Goal: Contribute content

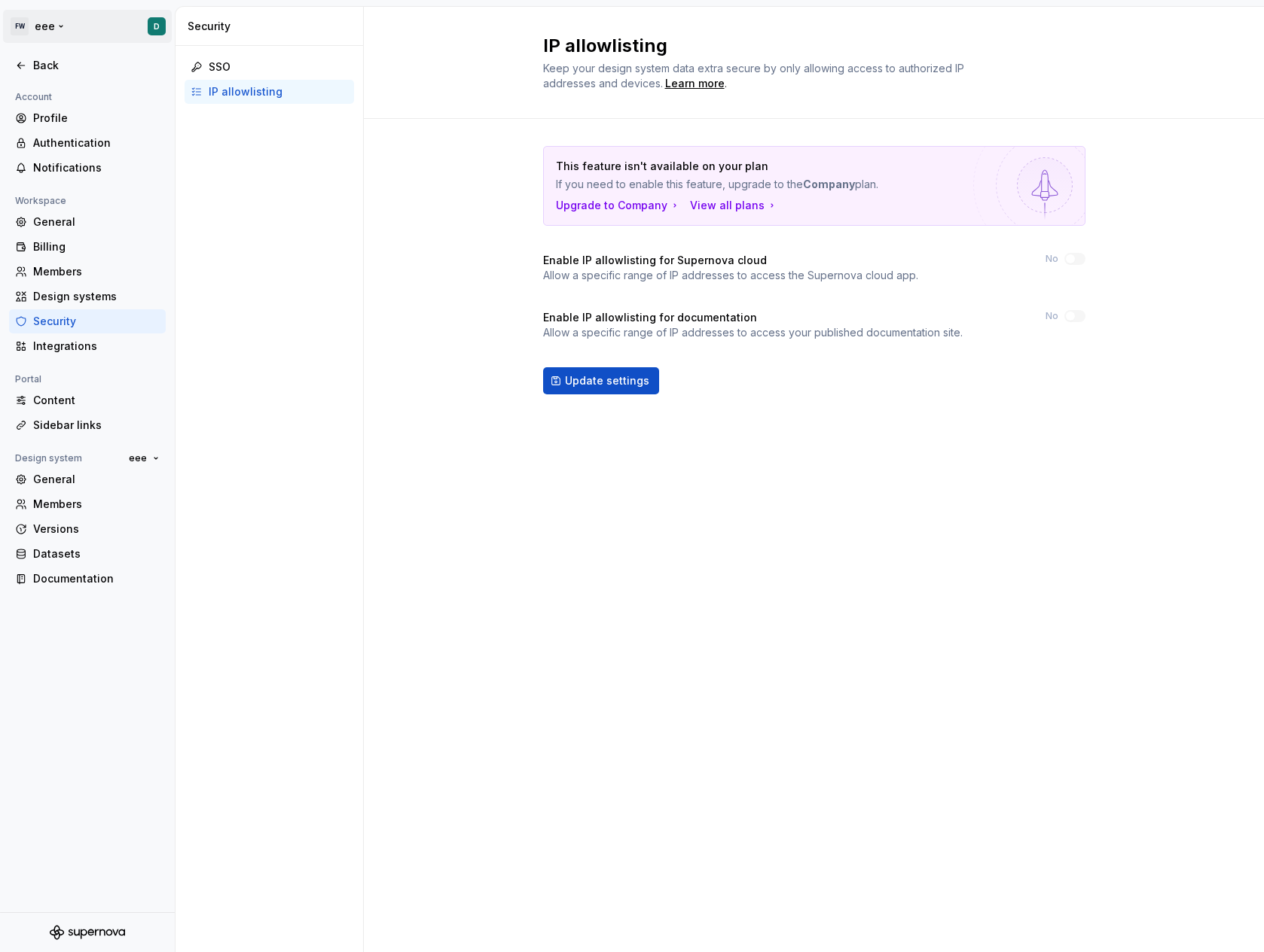
click at [61, 29] on html "FW eee D Back Account Profile Authentication Notifications Workspace General Bi…" at bounding box center [632, 476] width 1264 height 952
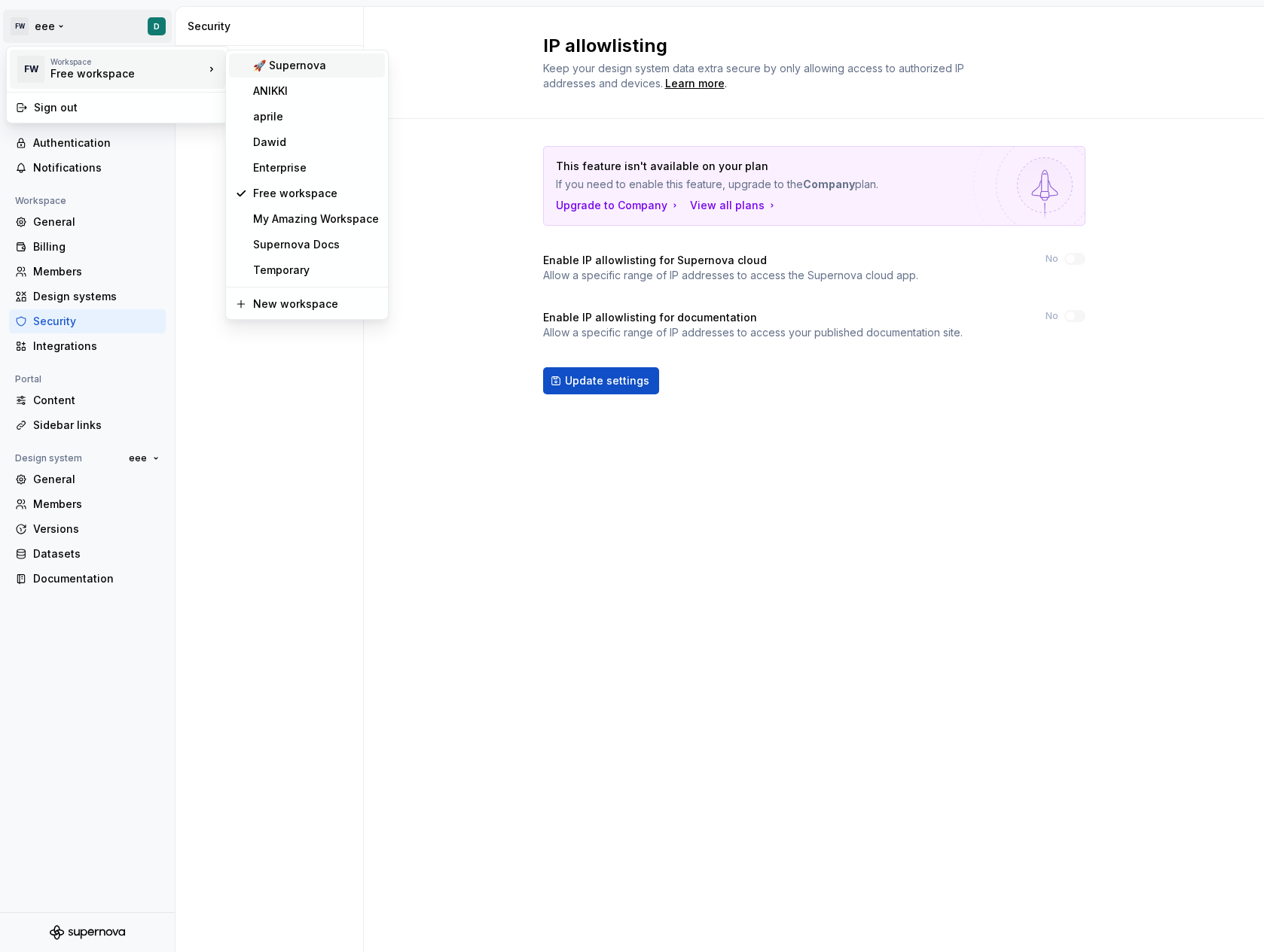
click at [279, 63] on div "🚀 Supernova" at bounding box center [315, 66] width 126 height 15
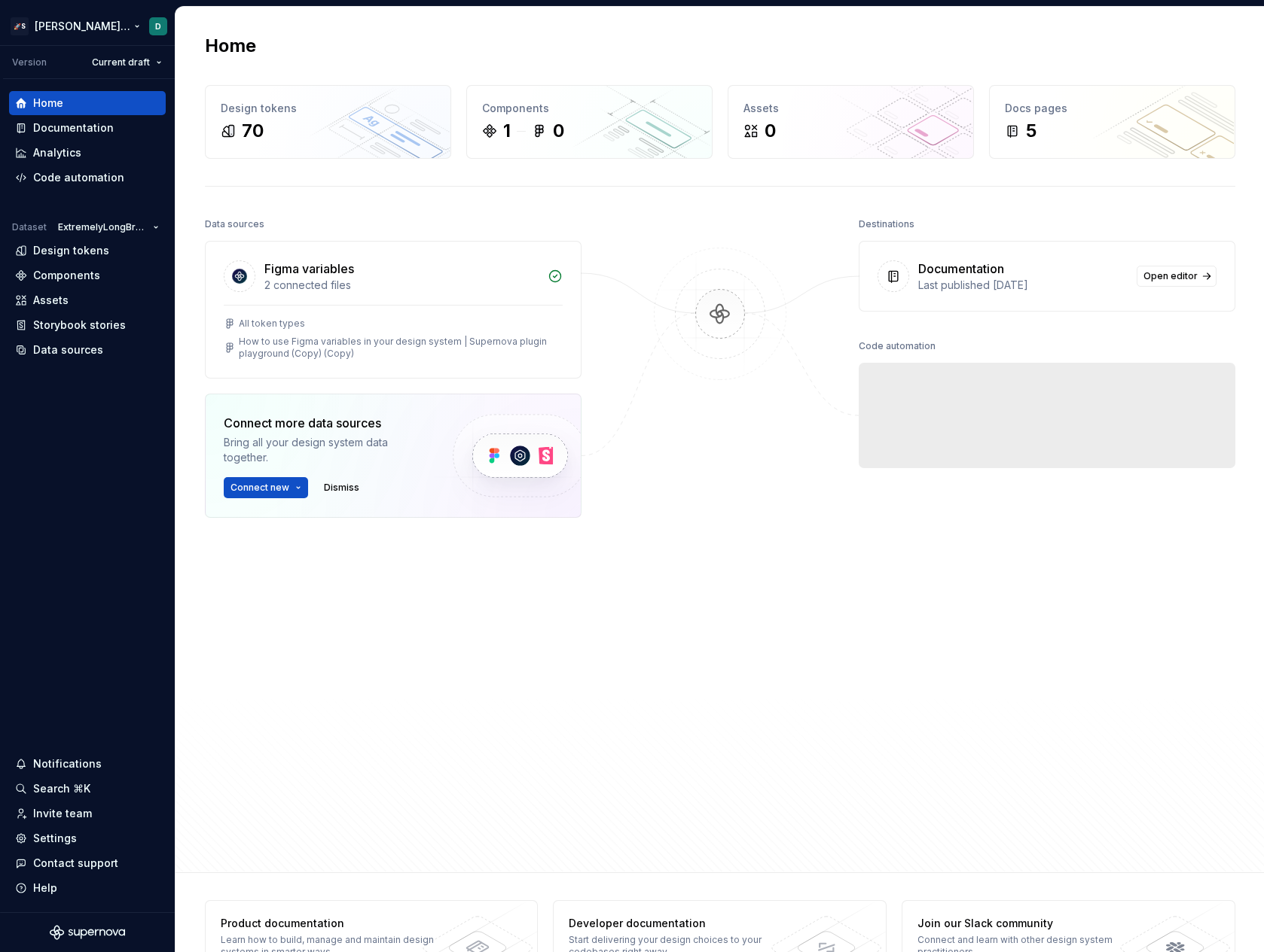
click at [116, 20] on html "🚀S Dawid's tests D Version Current draft Home Documentation Analytics Code auto…" at bounding box center [632, 476] width 1264 height 952
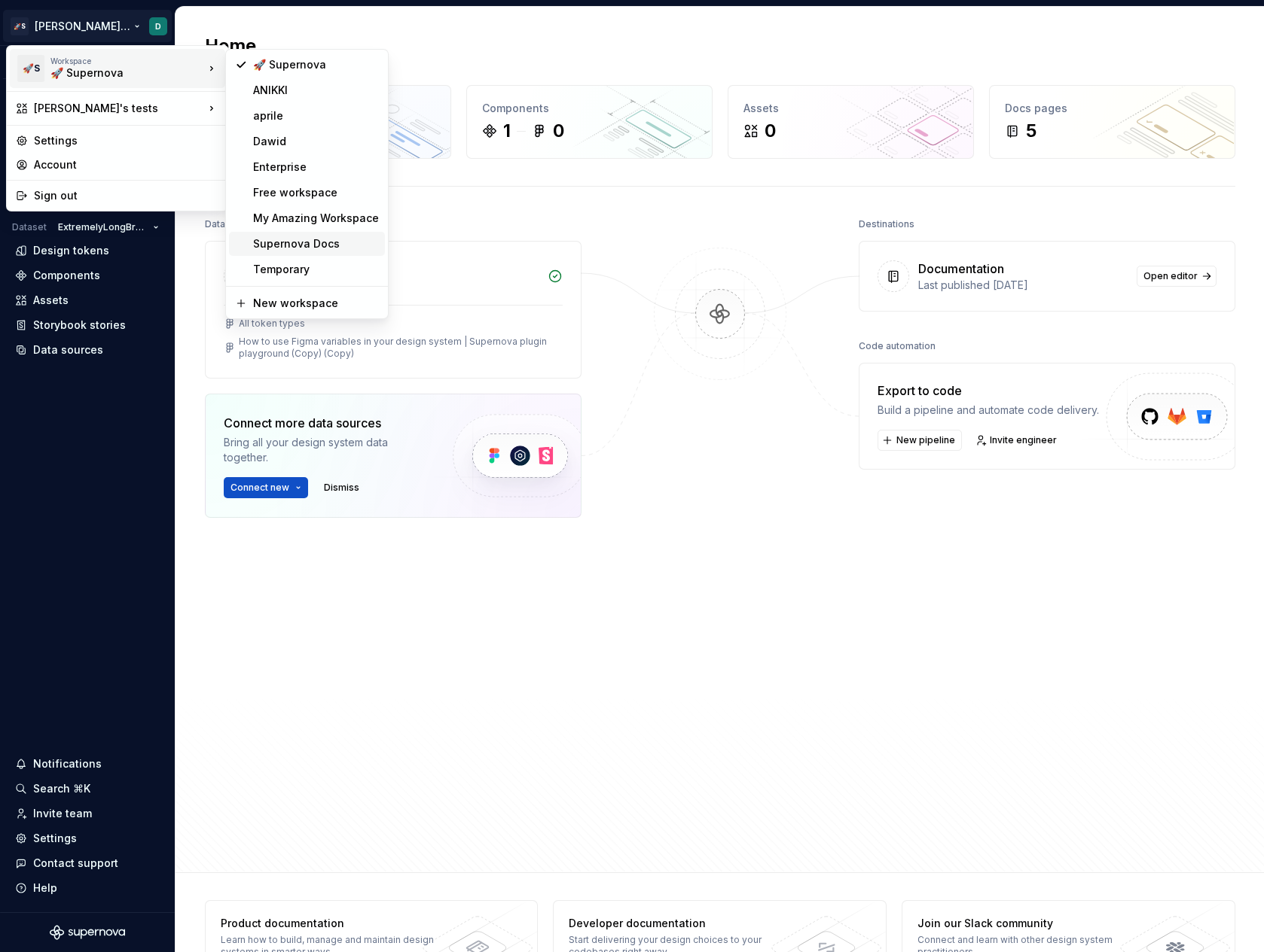
click at [296, 247] on div "Supernova Docs" at bounding box center [315, 244] width 126 height 15
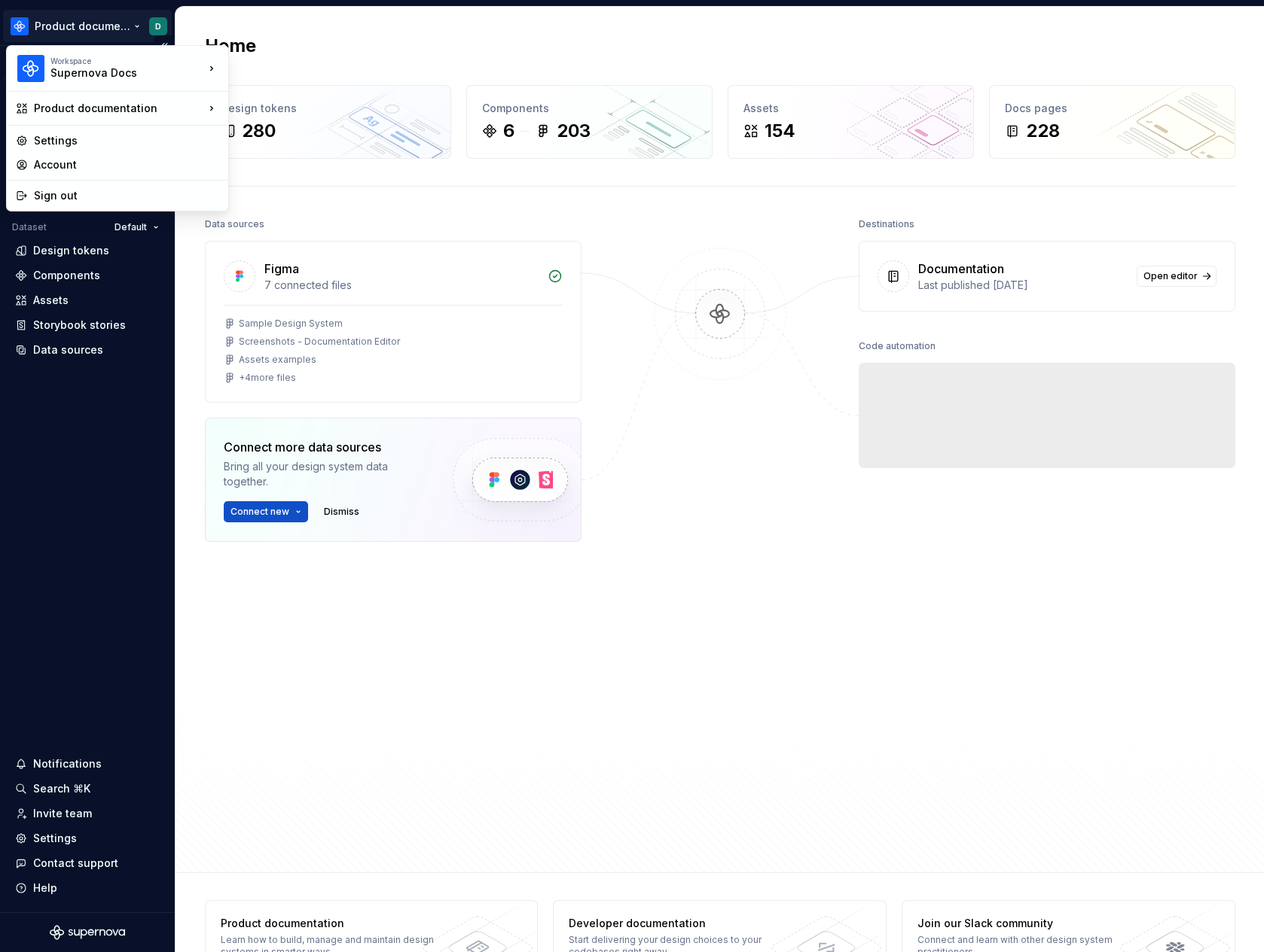
click at [101, 18] on html "Product documentation D Version Current draft Home Documentation Analytics Code…" at bounding box center [632, 476] width 1264 height 952
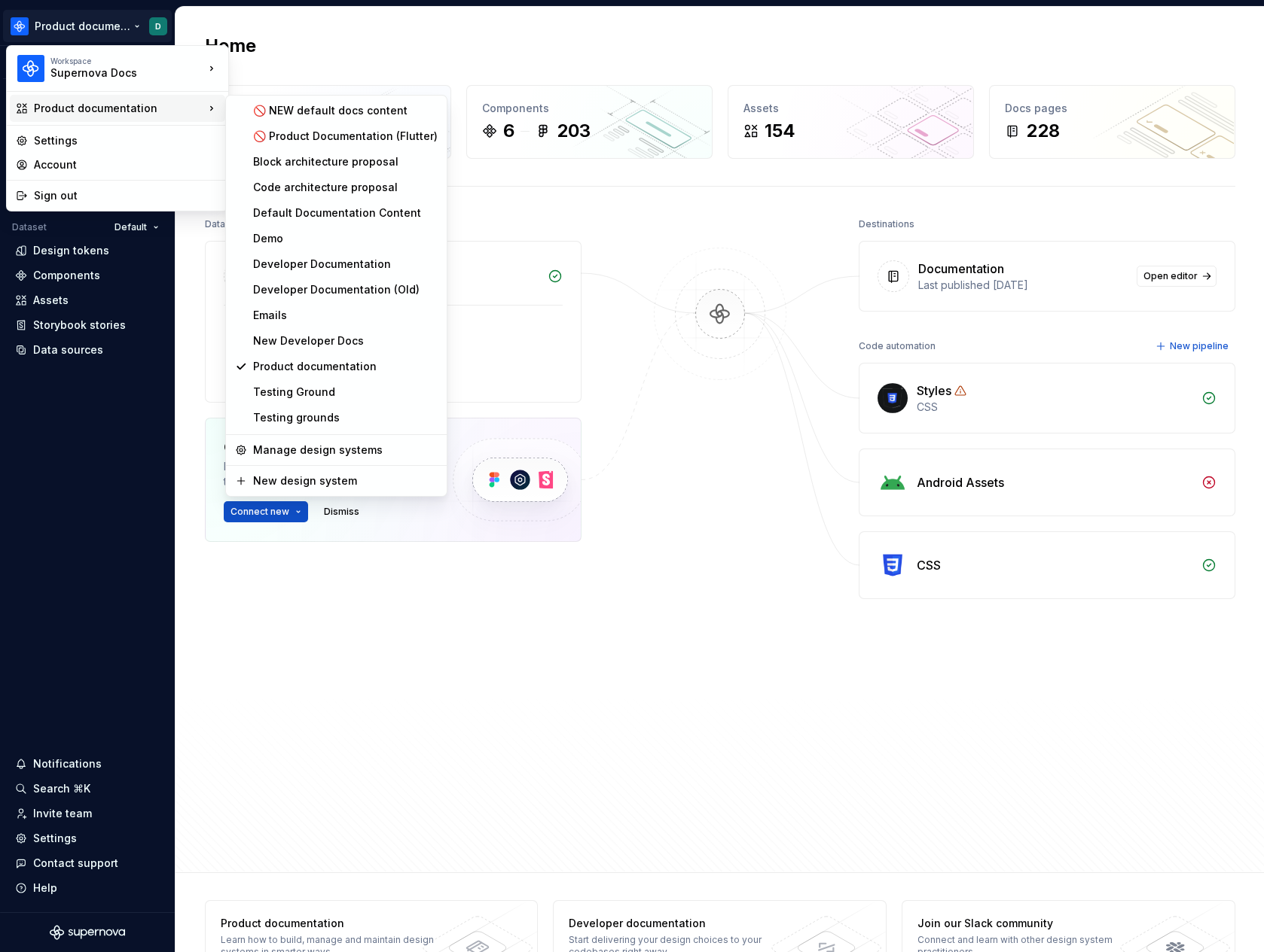
click at [592, 240] on html "Product documentation D Version Current draft Home Documentation Analytics Code…" at bounding box center [632, 476] width 1264 height 952
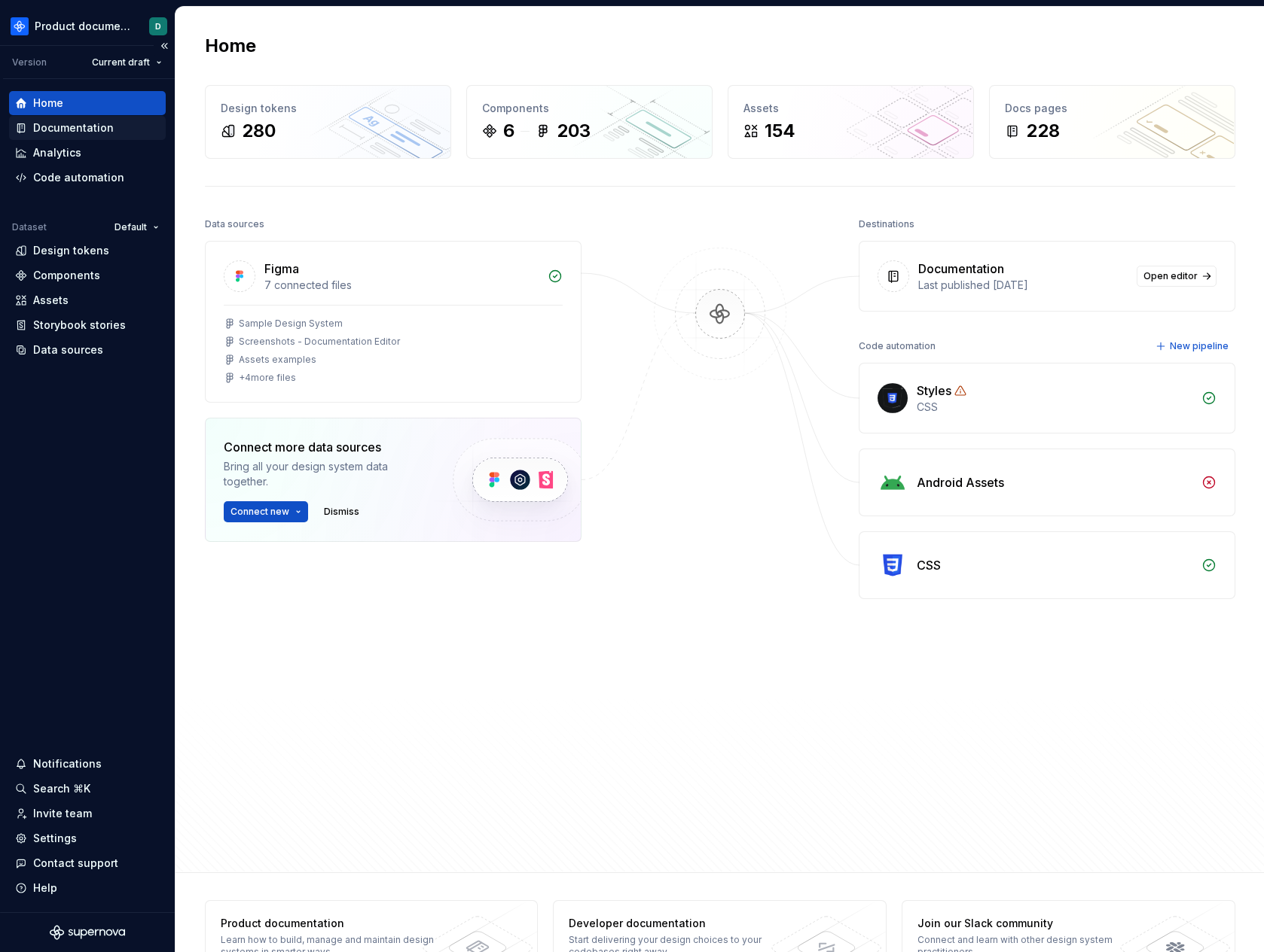
click at [125, 134] on div "Documentation" at bounding box center [88, 128] width 145 height 15
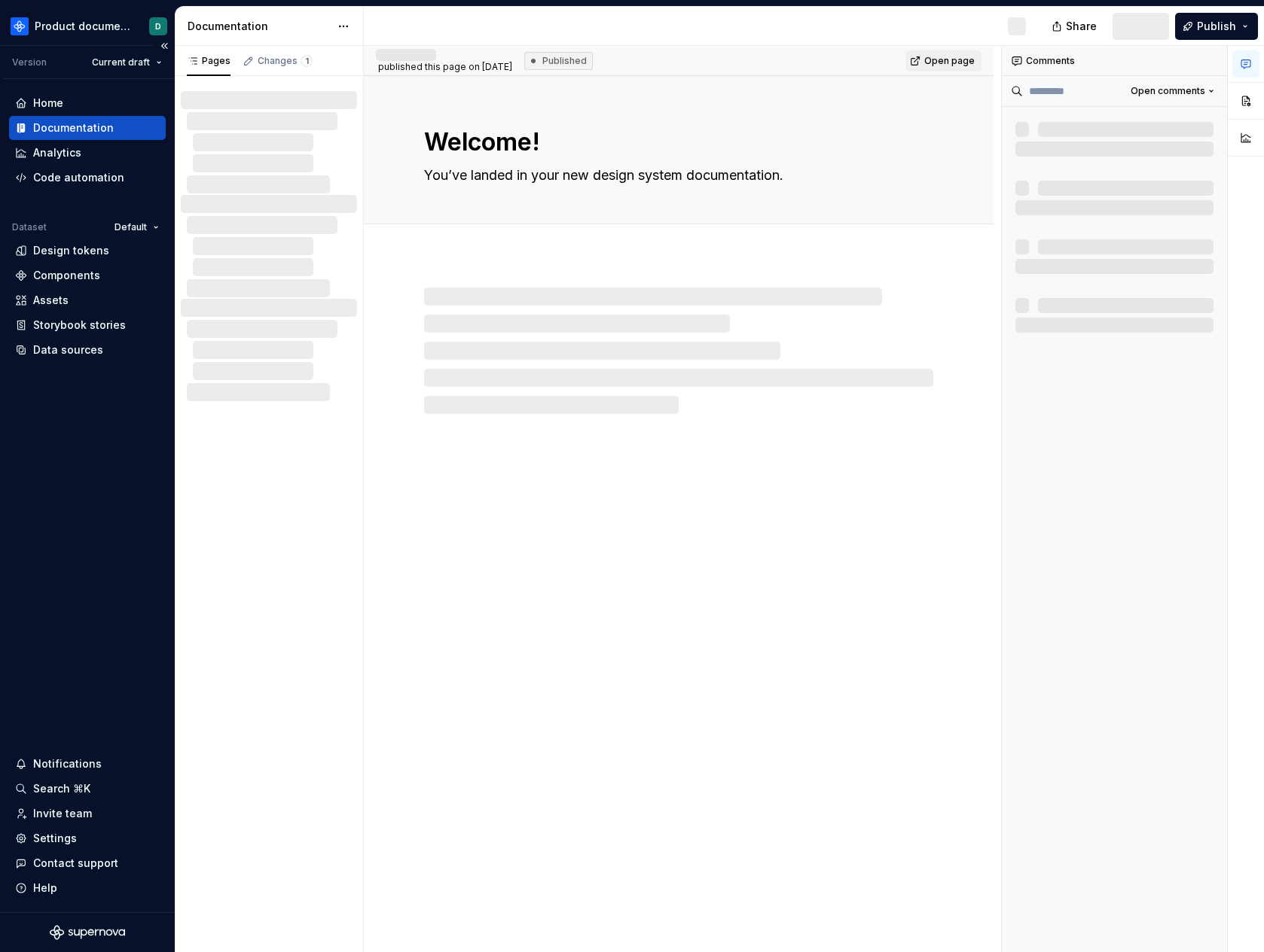
type textarea "*"
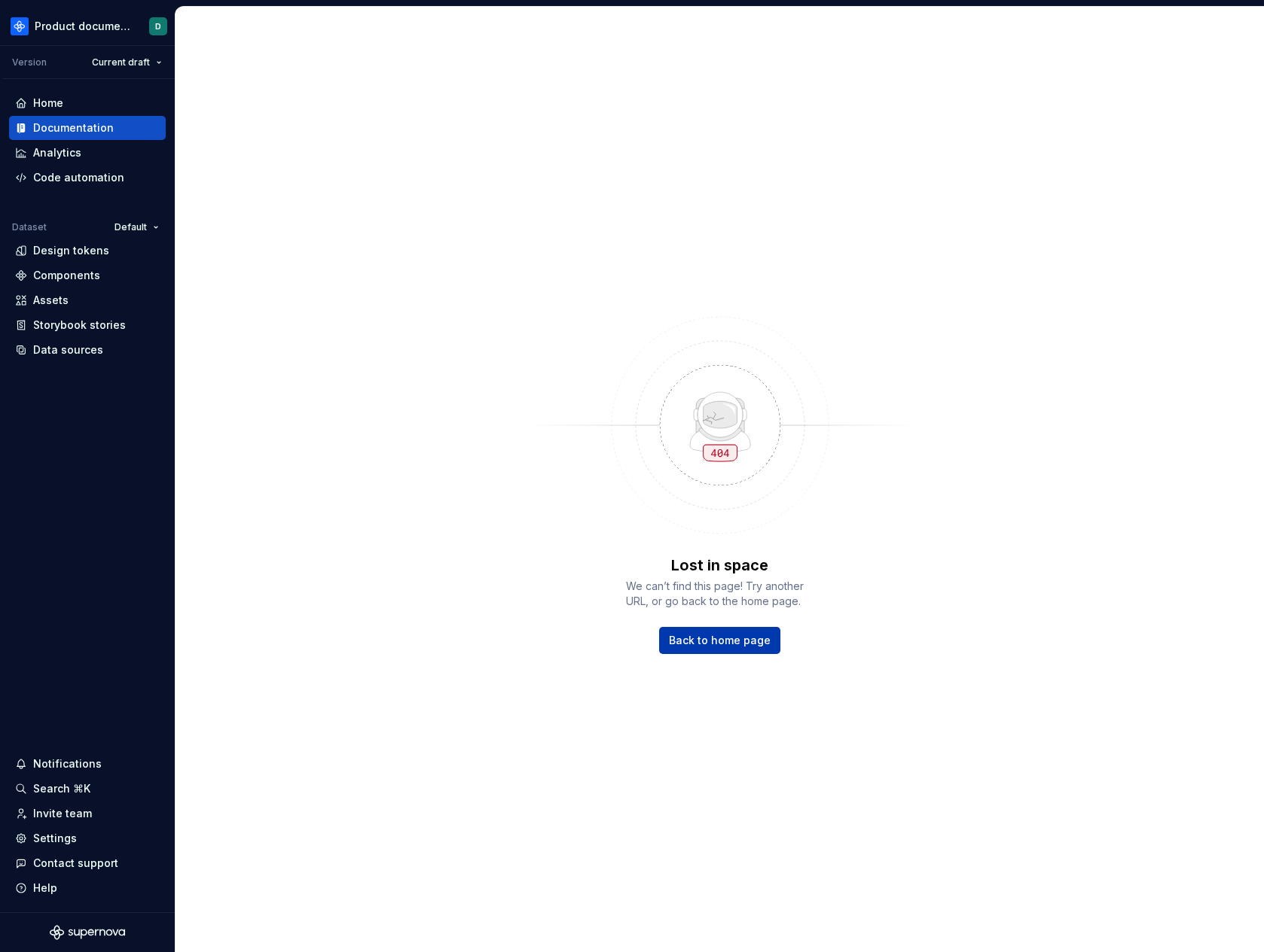
click at [678, 629] on link "Back to home page" at bounding box center [719, 640] width 121 height 27
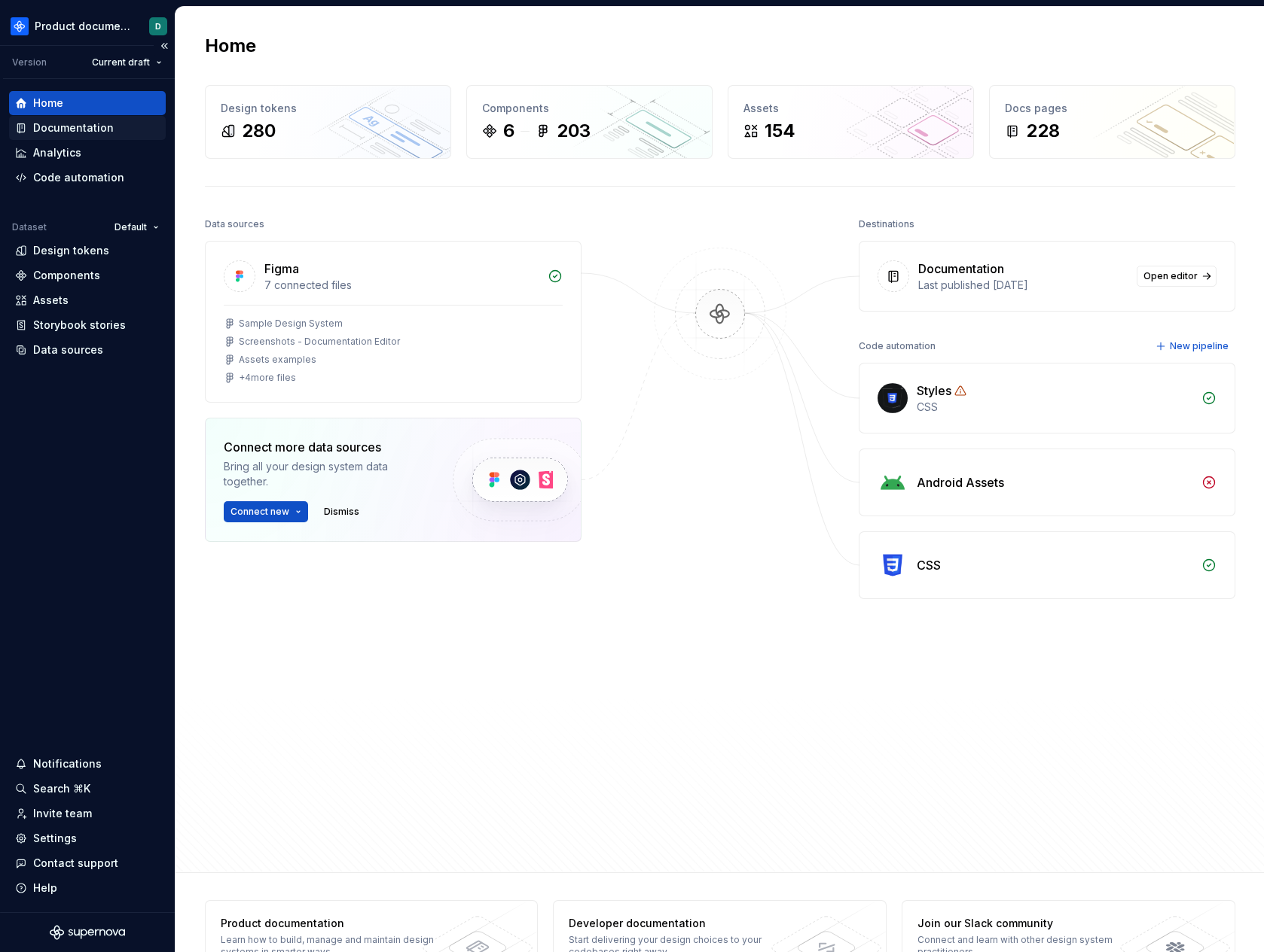
click at [92, 119] on div "Documentation" at bounding box center [88, 128] width 157 height 24
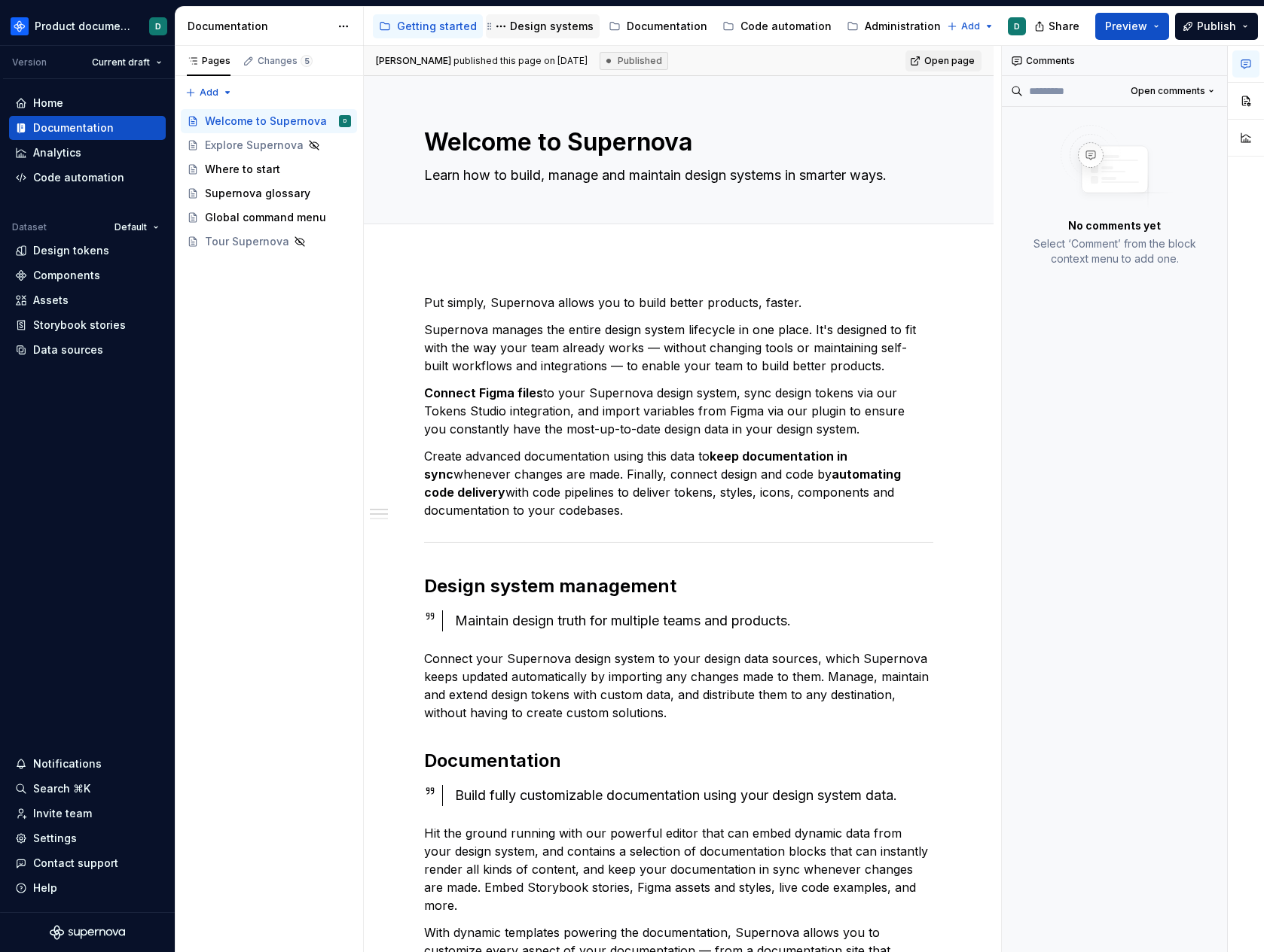
click at [537, 23] on div "Design systems" at bounding box center [552, 26] width 84 height 15
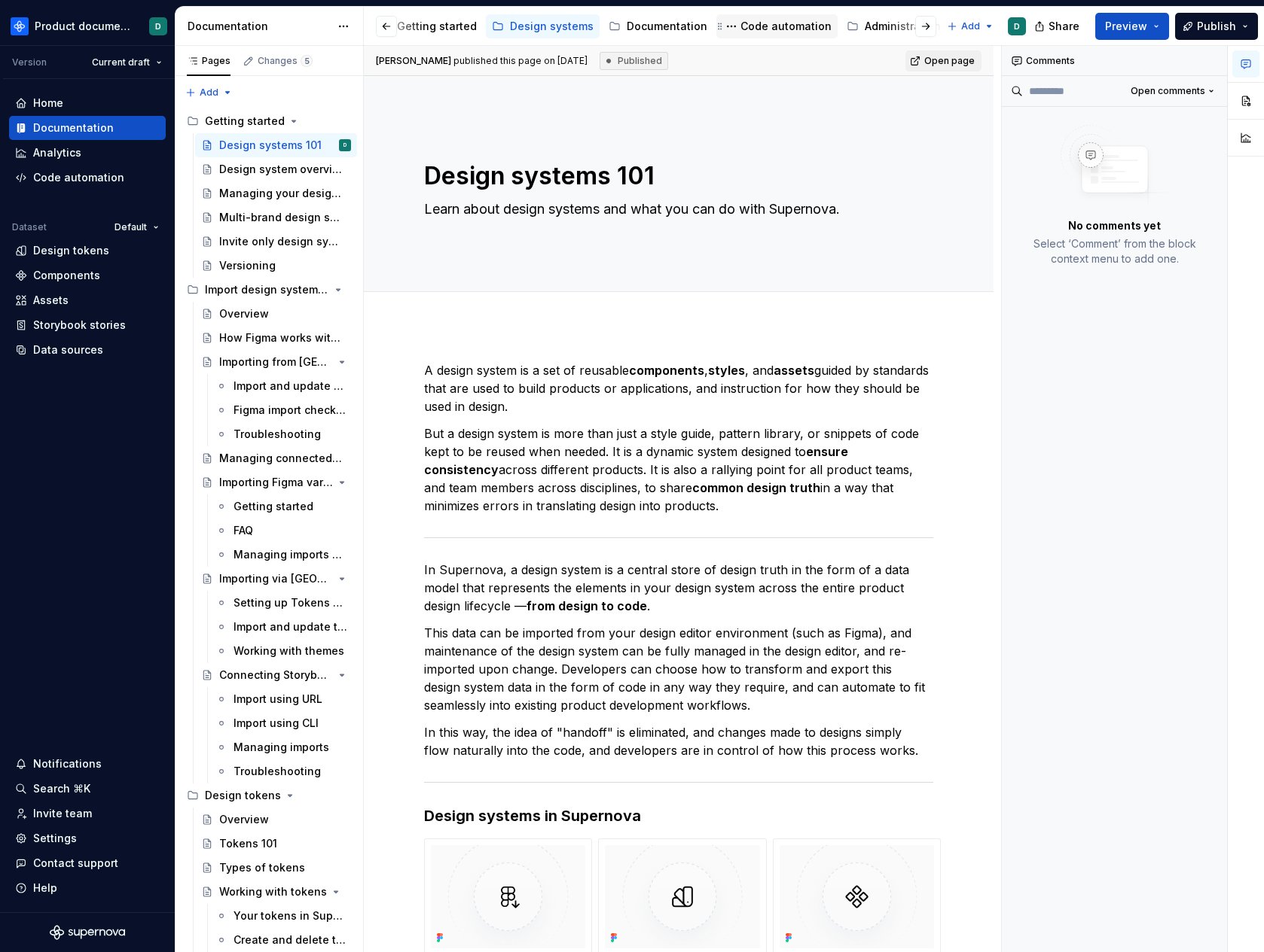
scroll to position [0, 62]
click at [924, 23] on div "Releases" at bounding box center [936, 26] width 49 height 15
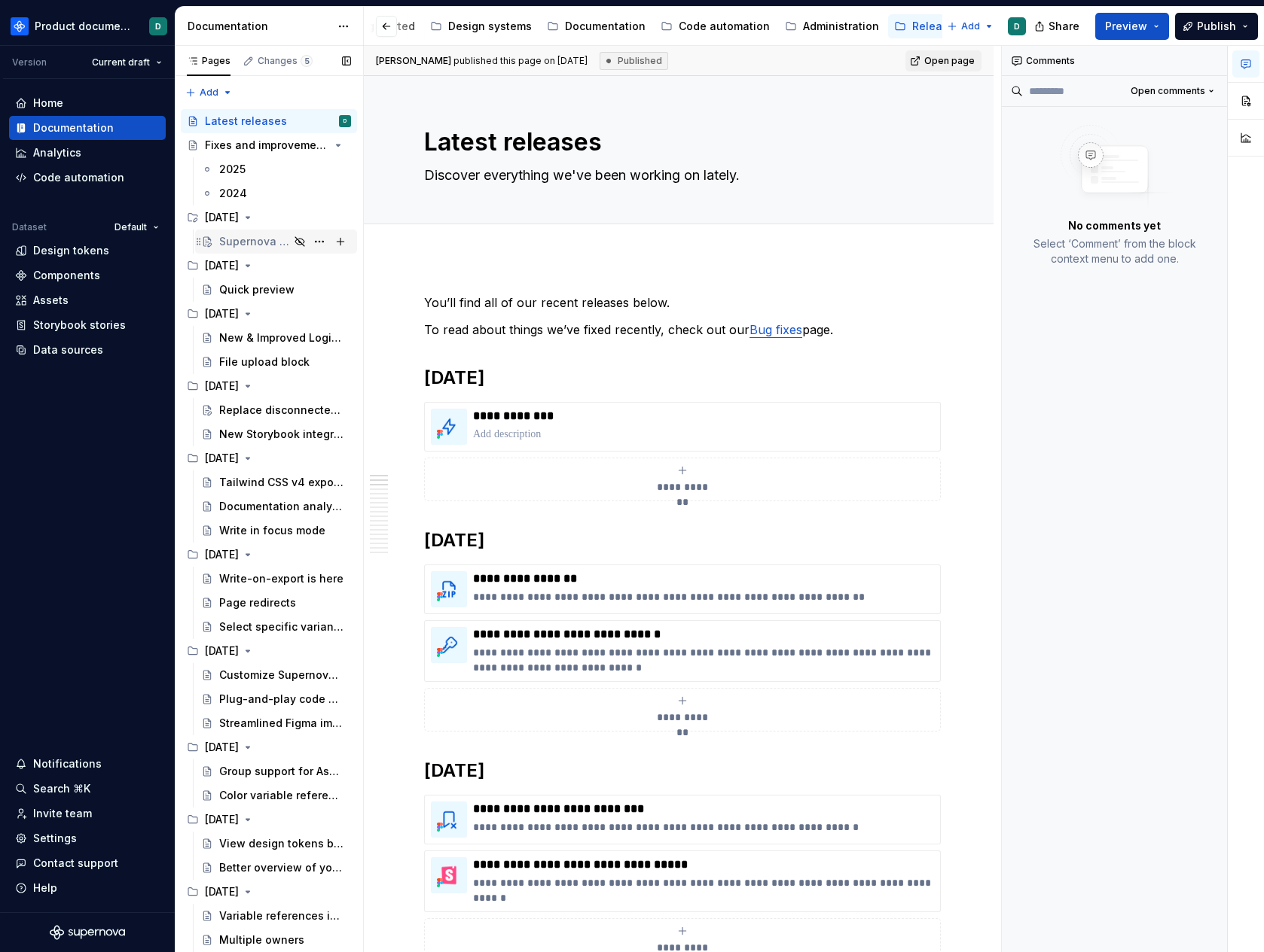
click at [250, 250] on div "Supernova MCP Server" at bounding box center [284, 241] width 132 height 21
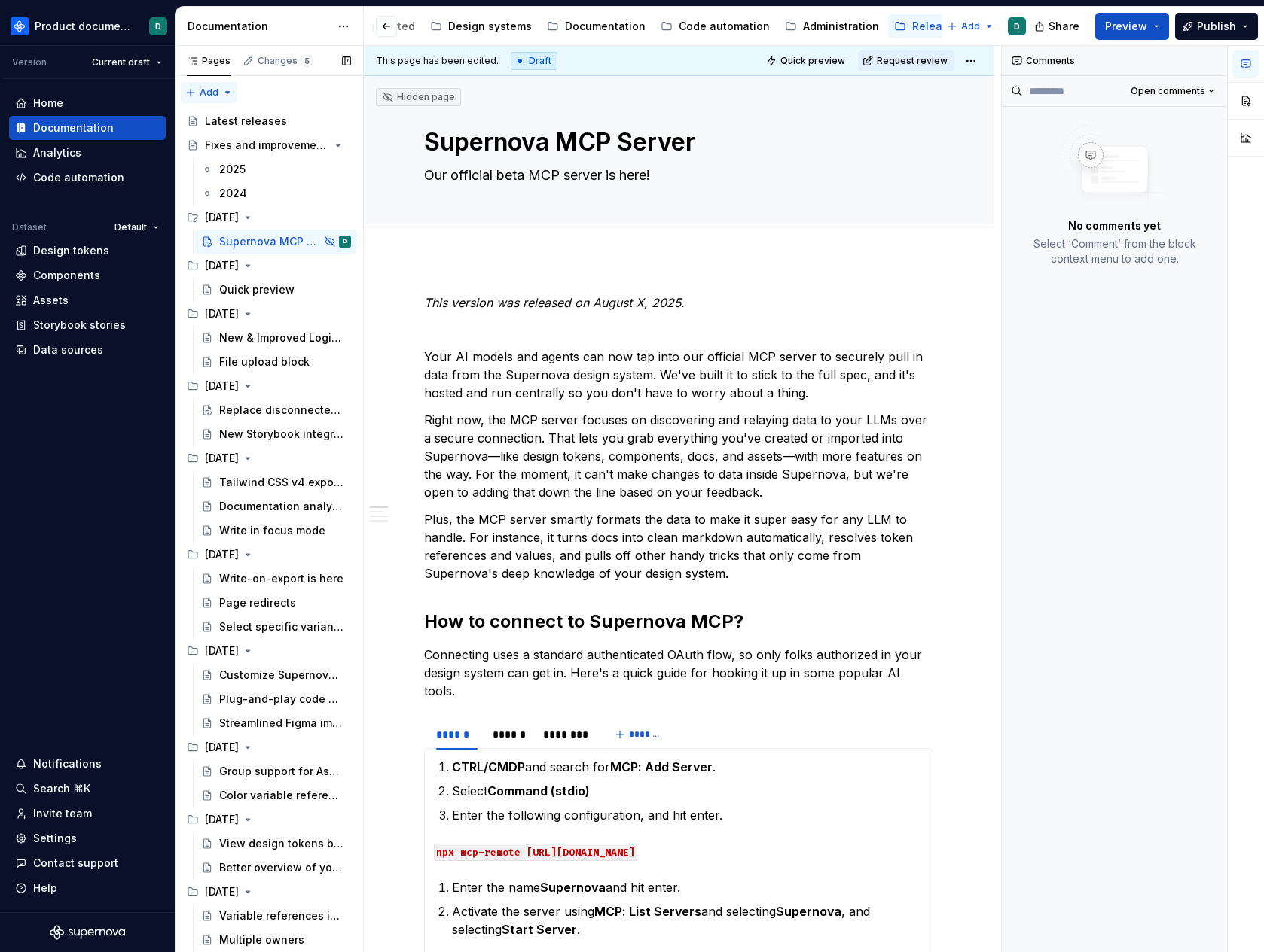
click at [204, 94] on div "Pages Changes 5 Add Accessibility guide for tree Page tree. Navigate the tree w…" at bounding box center [269, 502] width 189 height 914
type textarea "*"
click at [220, 145] on div "New group" at bounding box center [257, 146] width 98 height 15
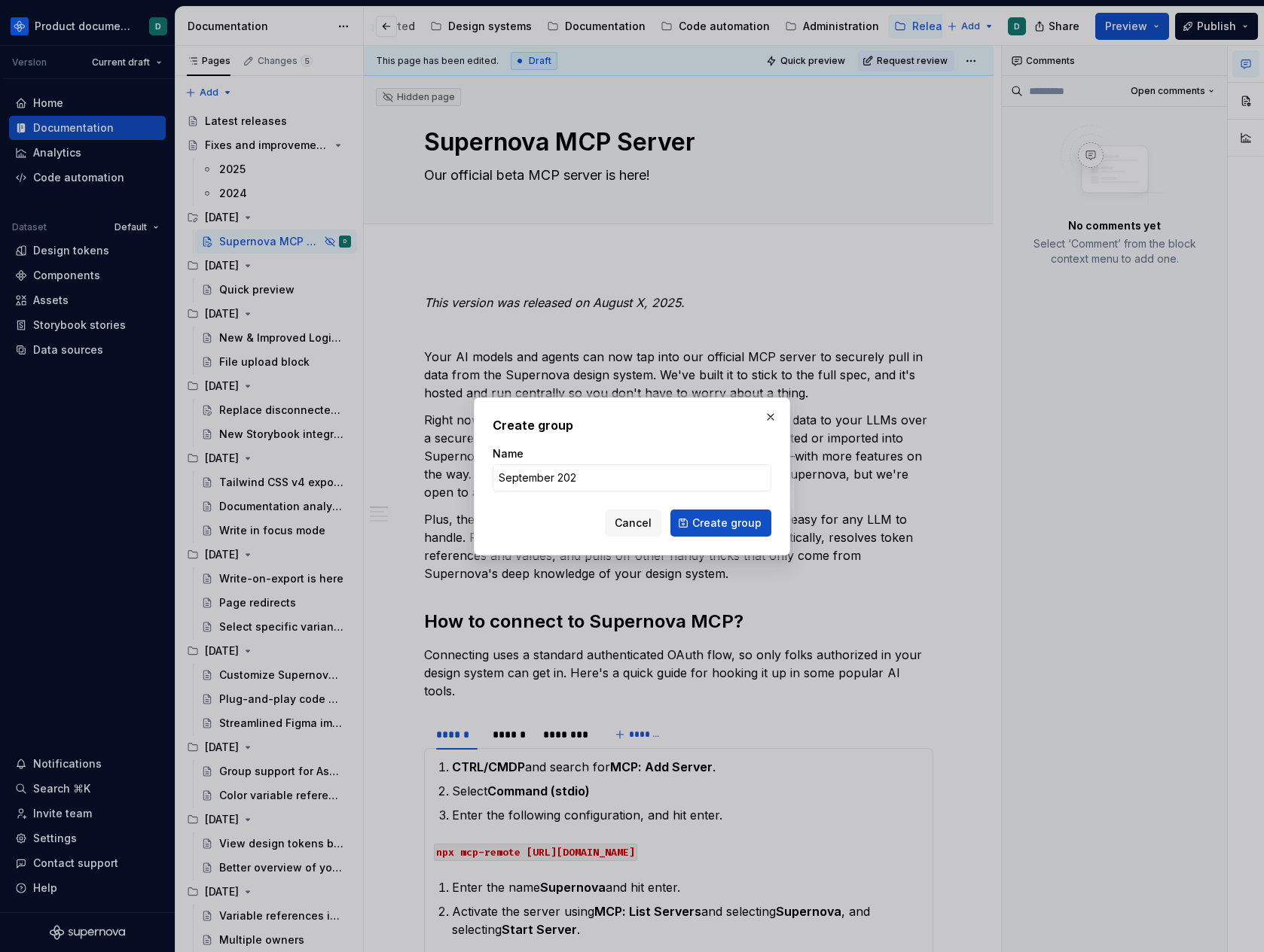
type input "[DATE]"
click button "Create group" at bounding box center [721, 524] width 101 height 27
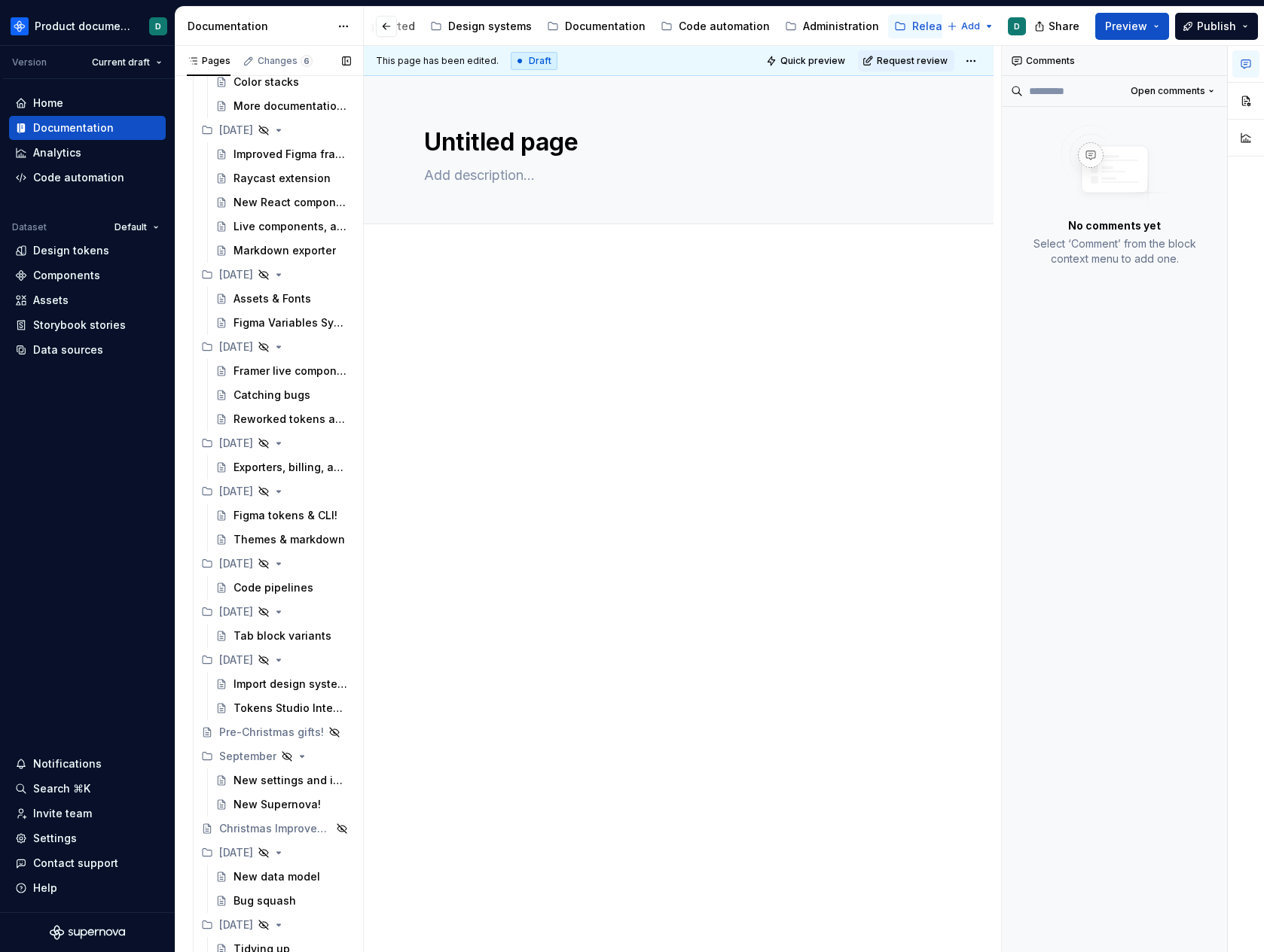
scroll to position [2550, 0]
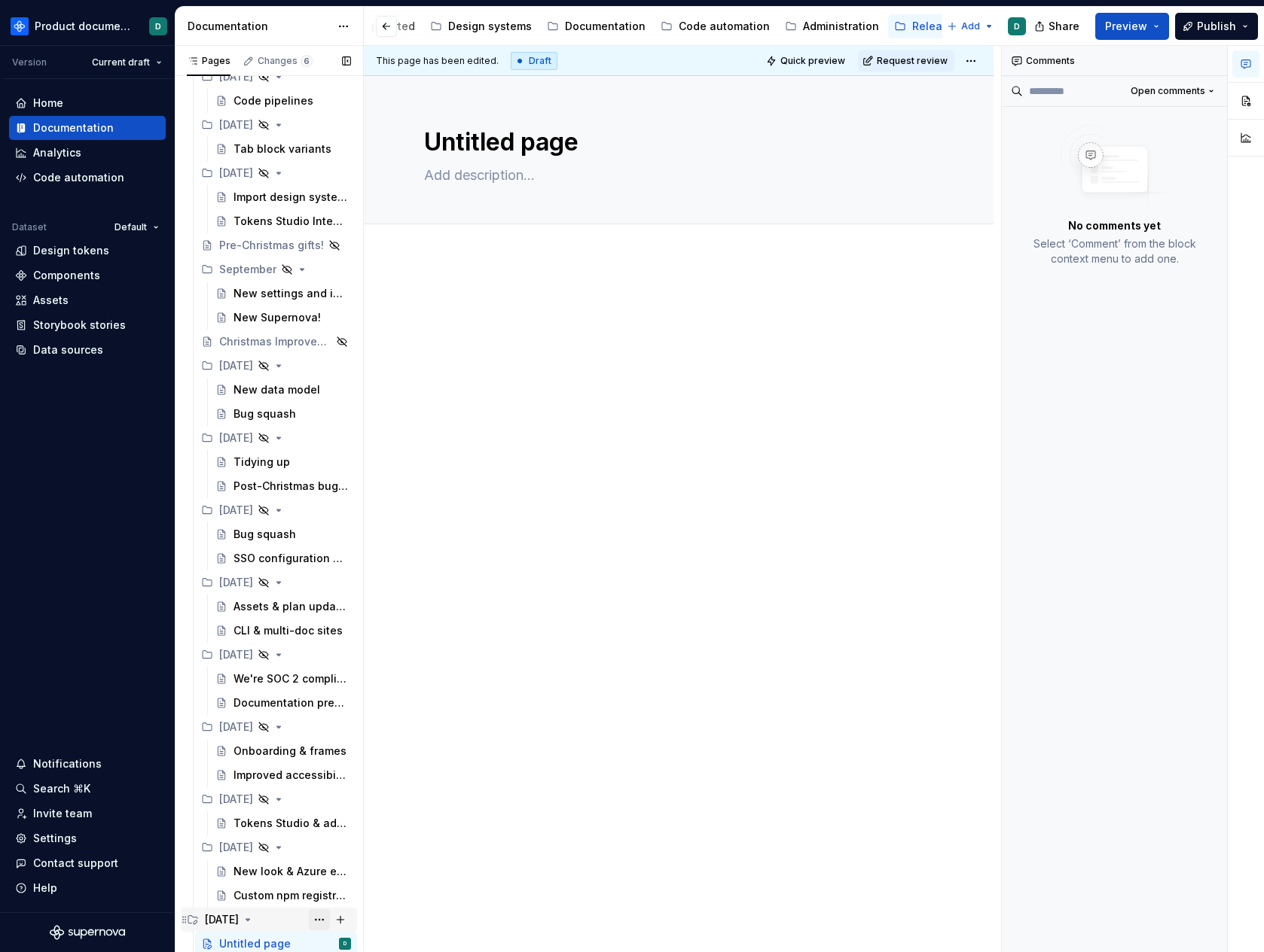
click at [313, 921] on button "Page tree" at bounding box center [319, 920] width 21 height 21
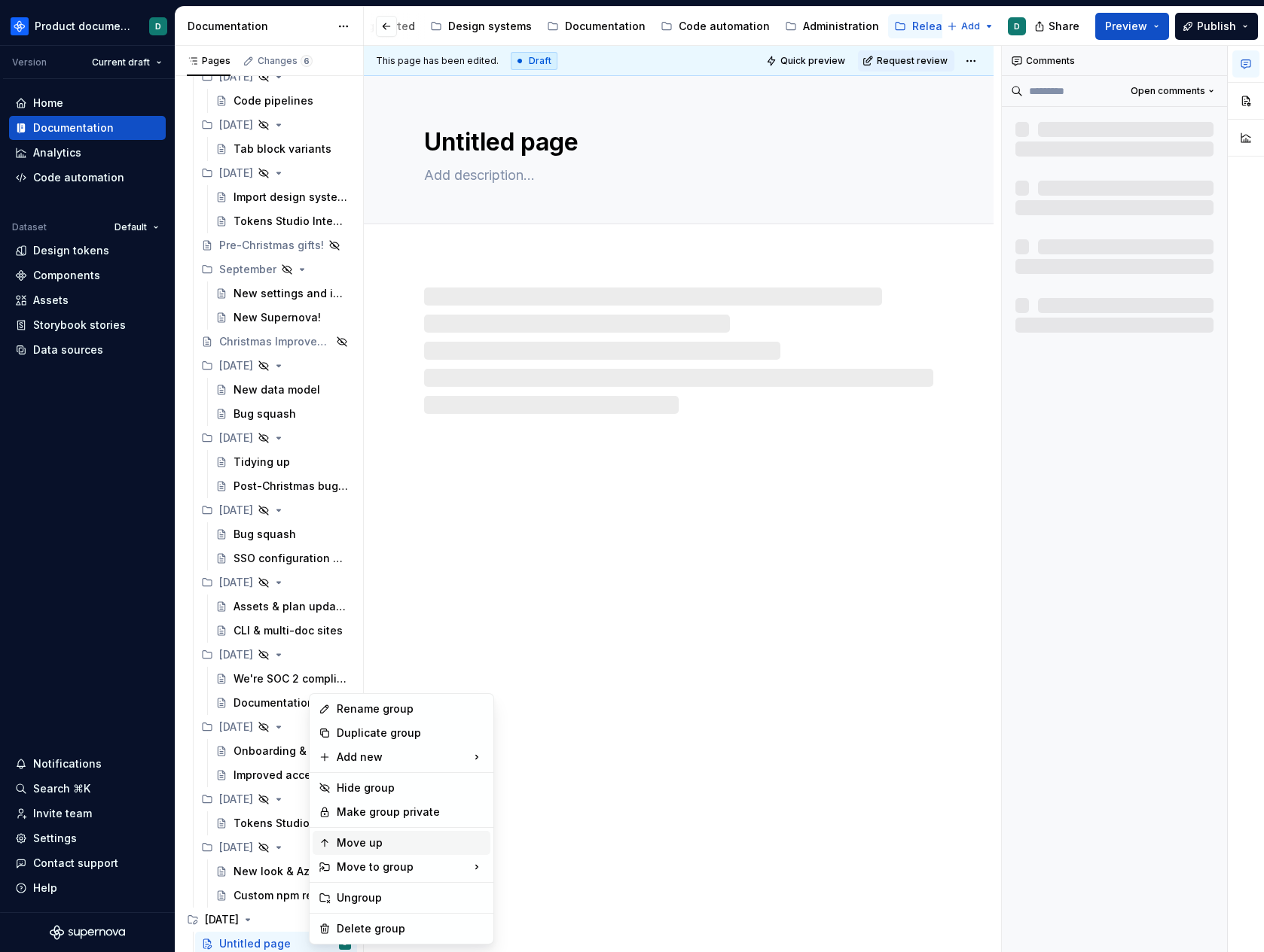
click at [353, 846] on div "Move up" at bounding box center [411, 843] width 148 height 15
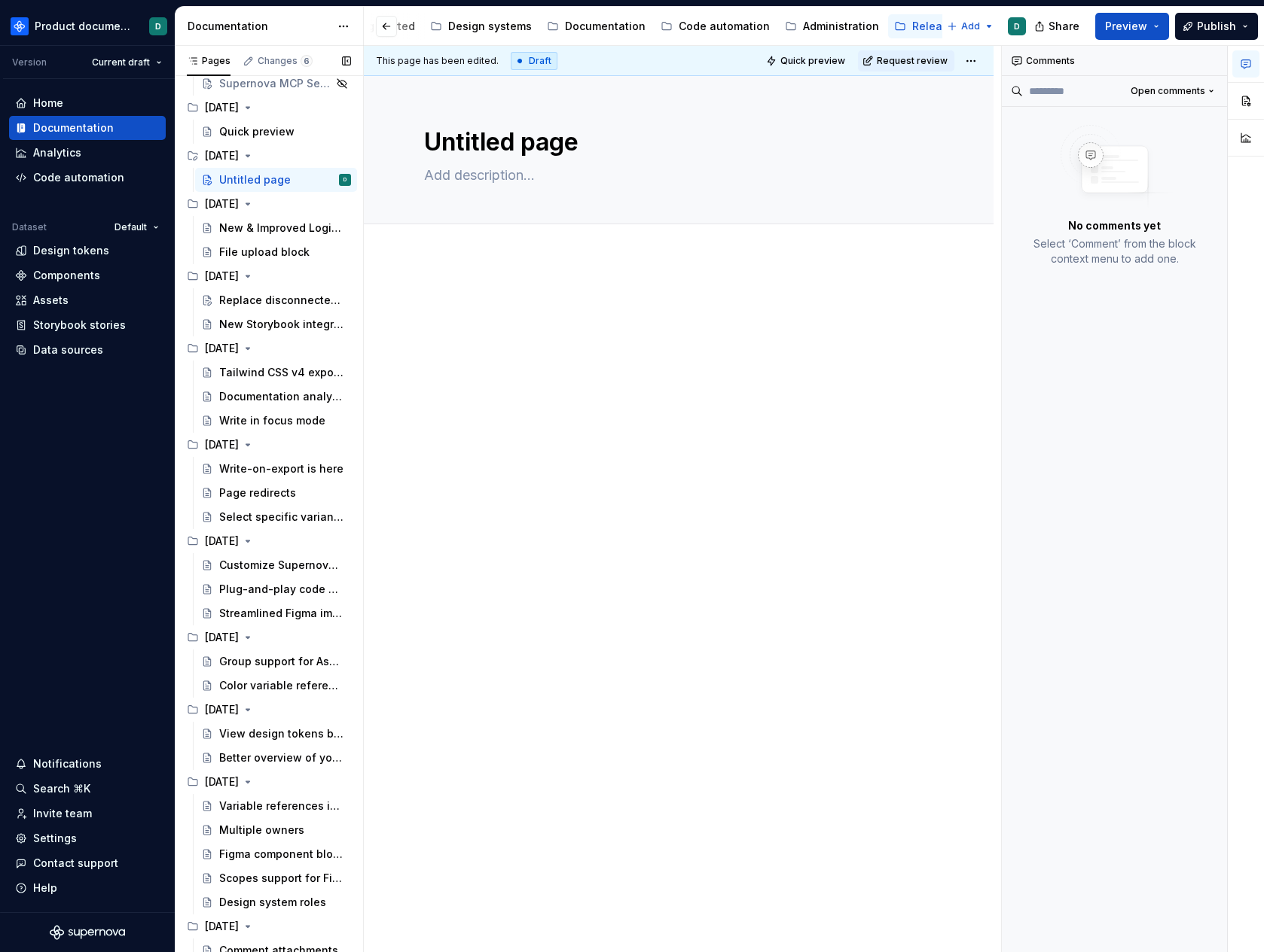
scroll to position [0, 0]
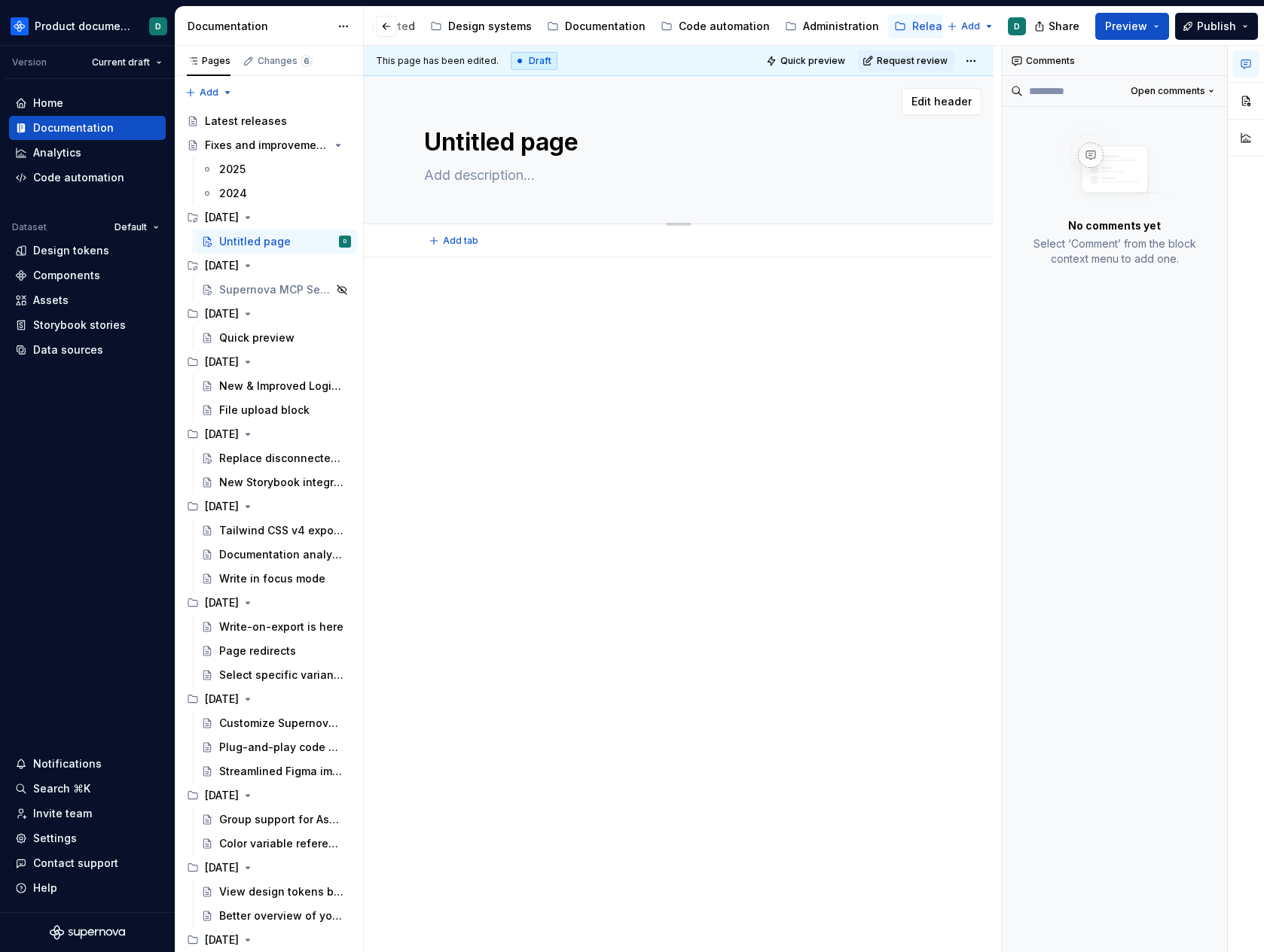
click at [462, 140] on textarea "Untitled page" at bounding box center [675, 143] width 509 height 36
type textarea "*"
type textarea "I"
type textarea "*"
type textarea "In"
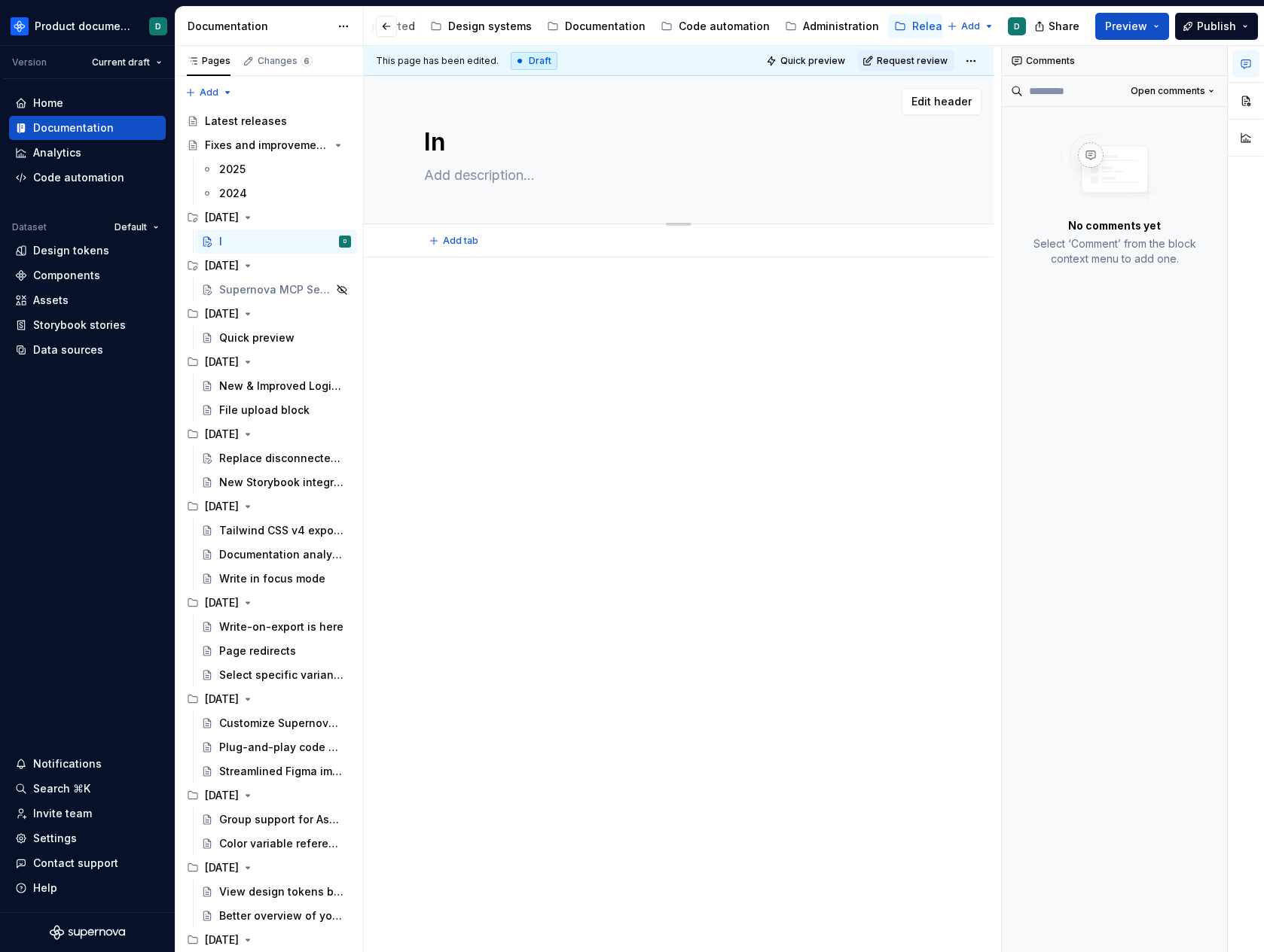
type textarea "*"
type textarea "Int"
type textarea "*"
type textarea "Intr"
type textarea "*"
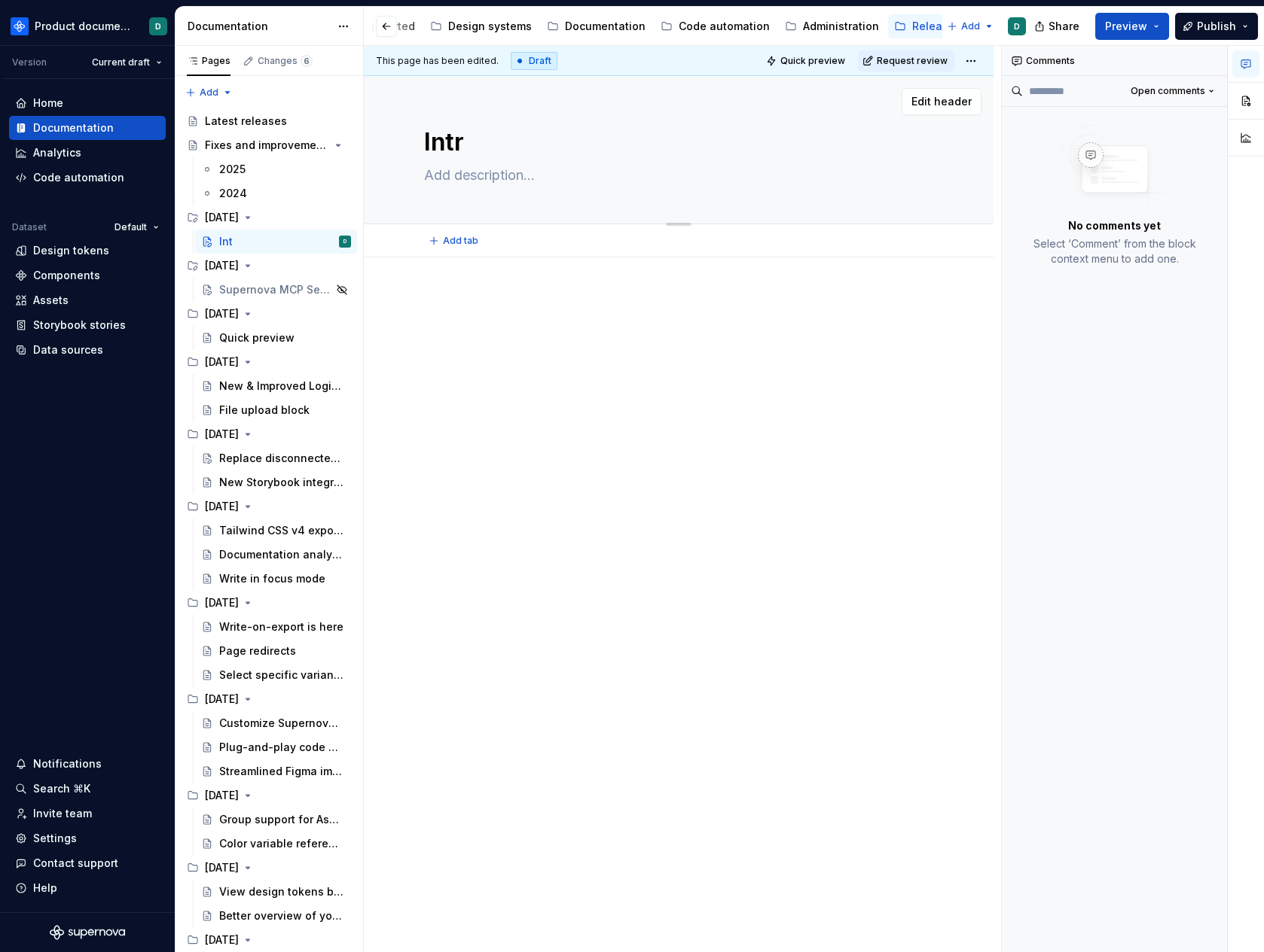
type textarea "Intro"
type textarea "*"
type textarea "Introd"
type textarea "*"
type textarea "Introdu"
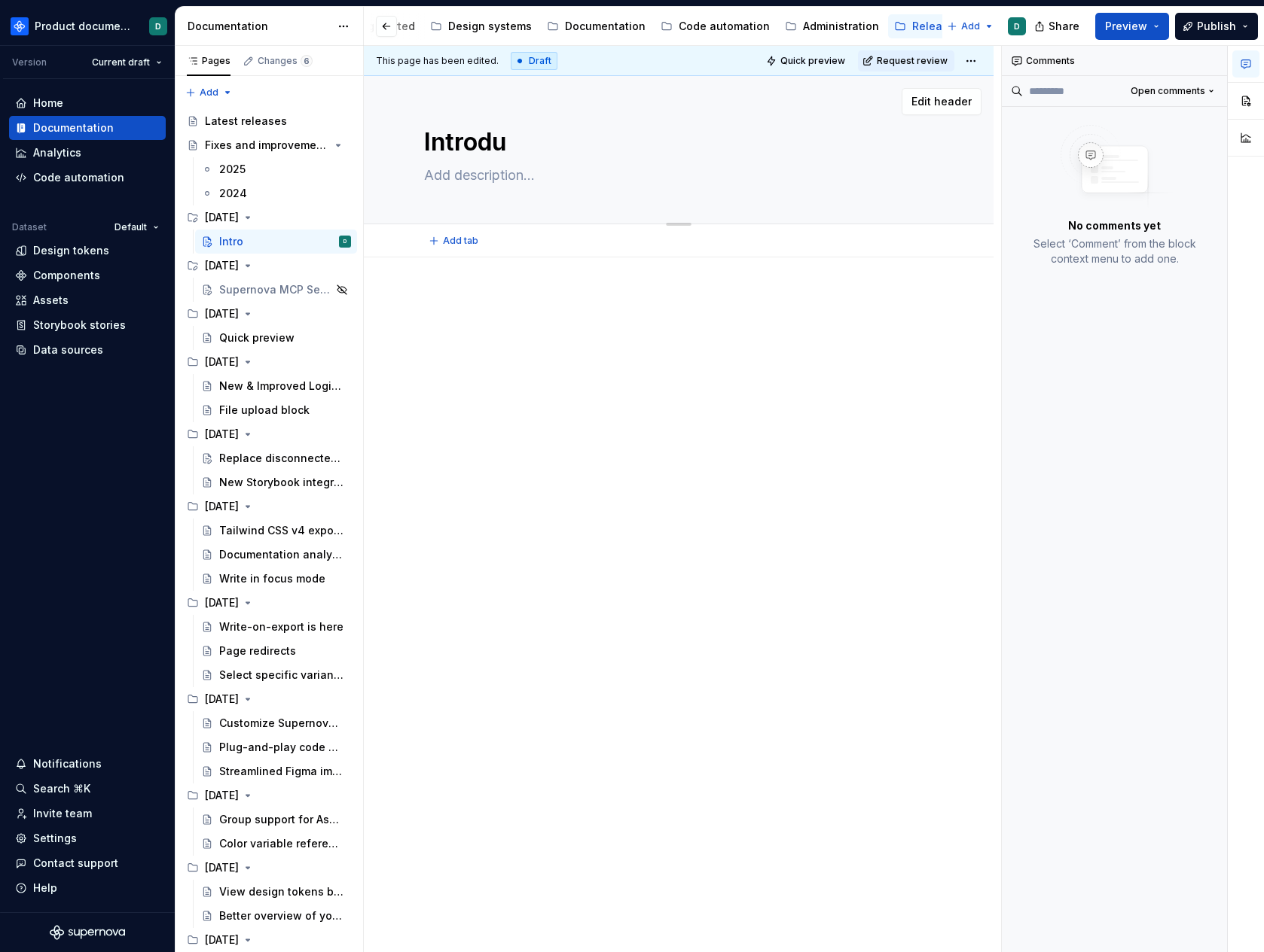
type textarea "*"
type textarea "Introduc"
type textarea "*"
type textarea "Introduci"
type textarea "*"
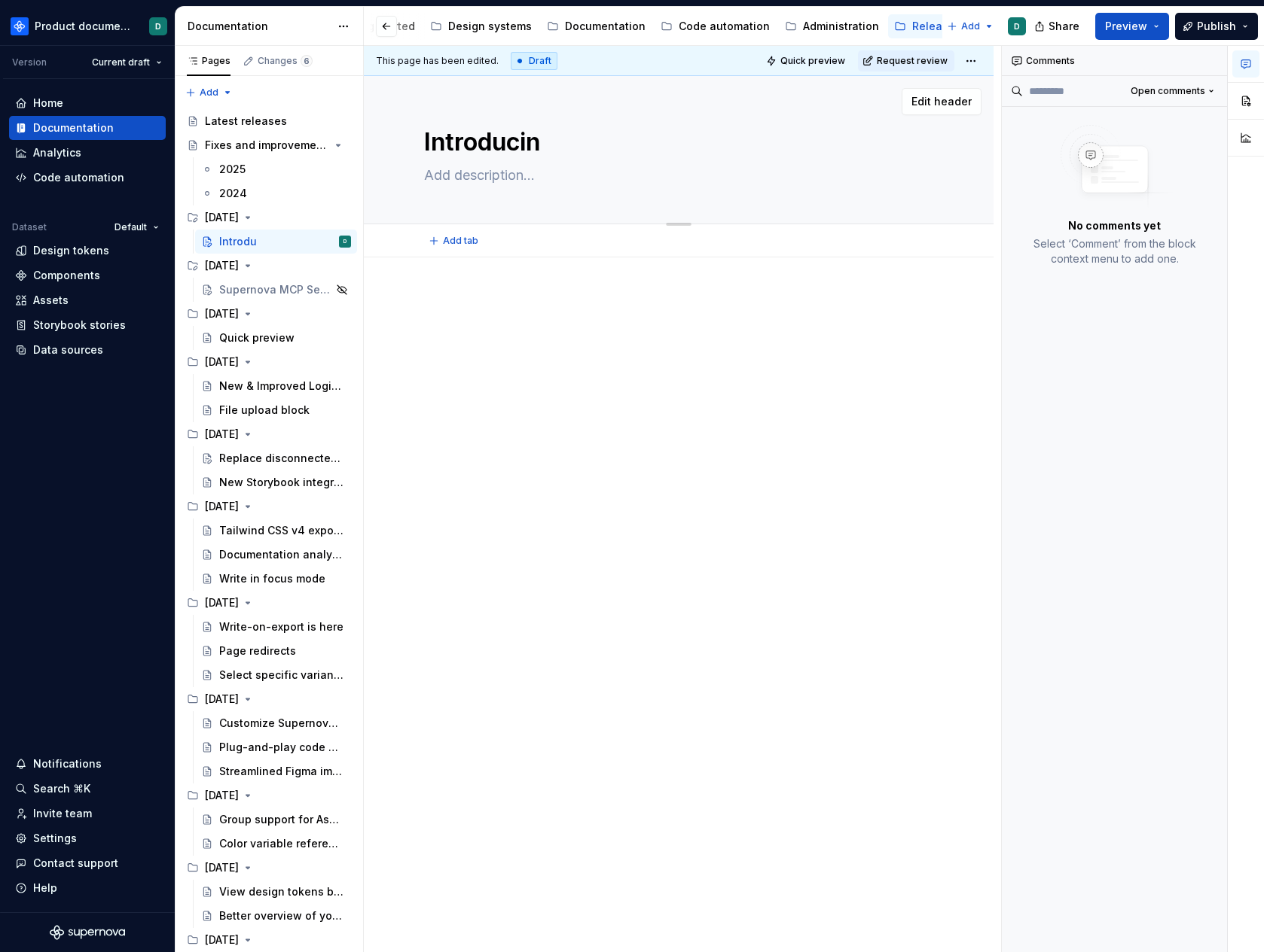
type textarea "Introducing"
type textarea "*"
type textarea "Introducing"
type textarea "*"
type textarea "Introducing P"
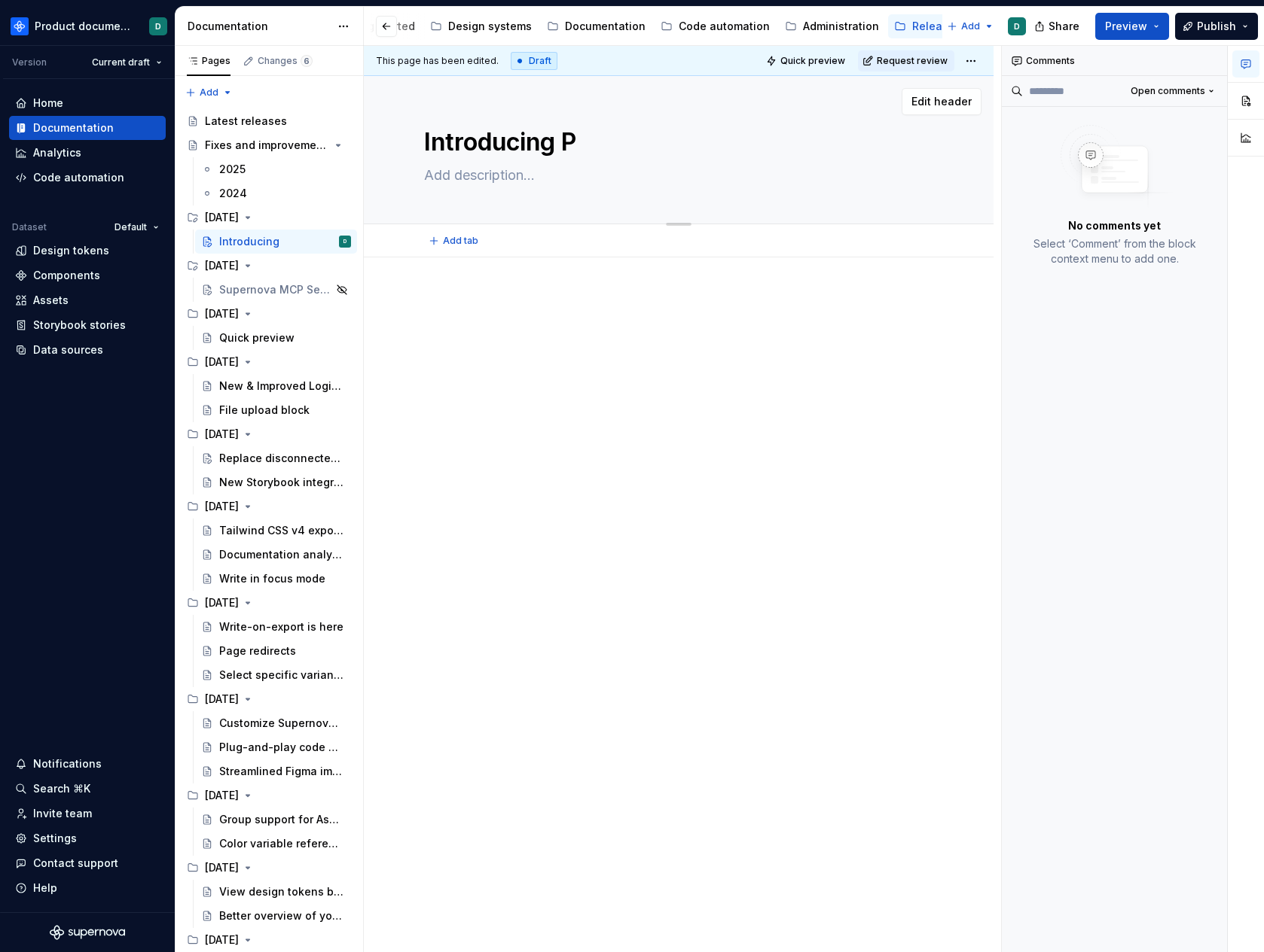
type textarea "*"
type textarea "Introducing Po"
type textarea "*"
type textarea "Introducing Por"
type textarea "*"
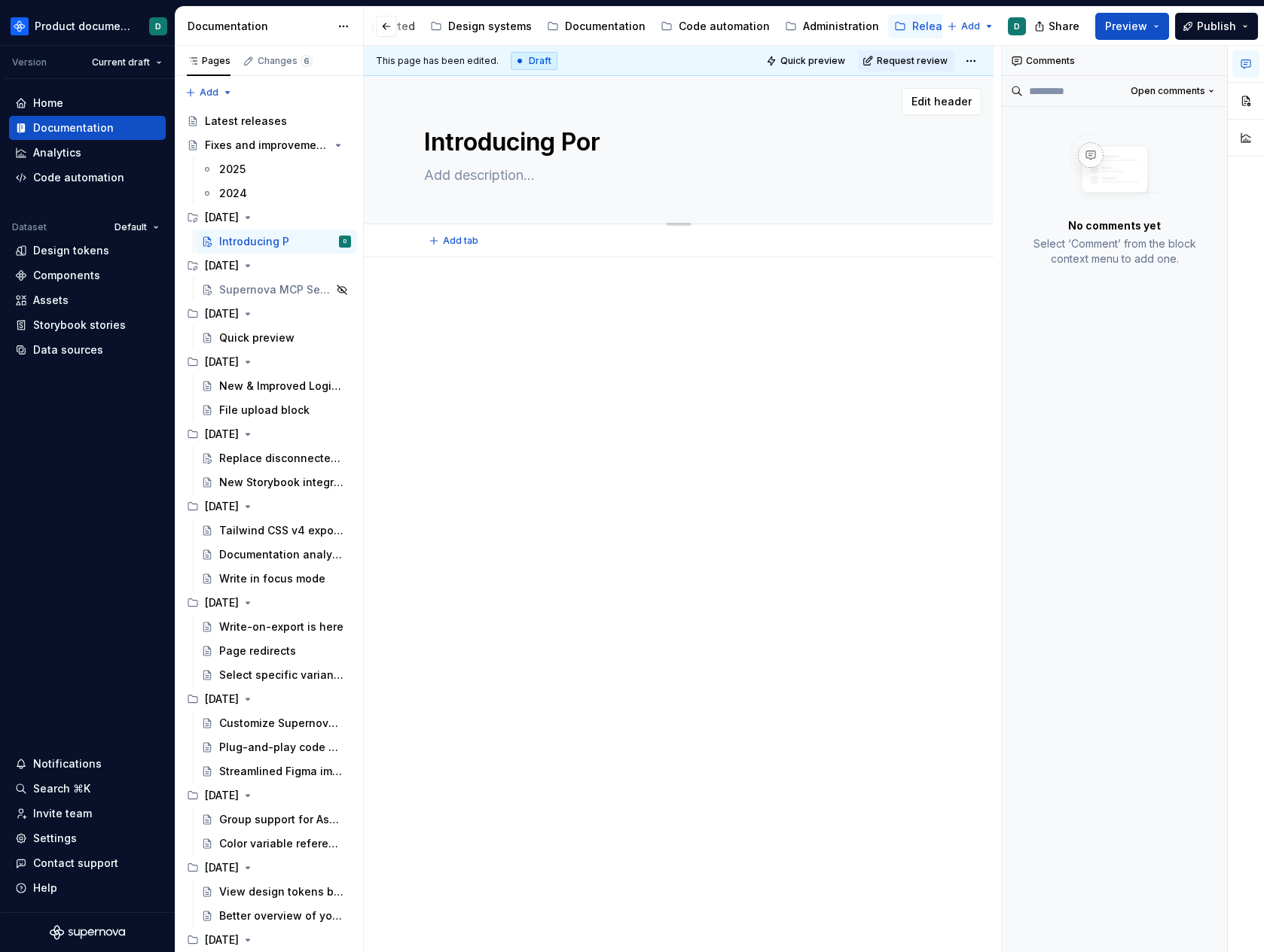
type textarea "Introducing Port"
type textarea "*"
type textarea "Introducing Portg"
type textarea "*"
type textarea "Introducing Portga"
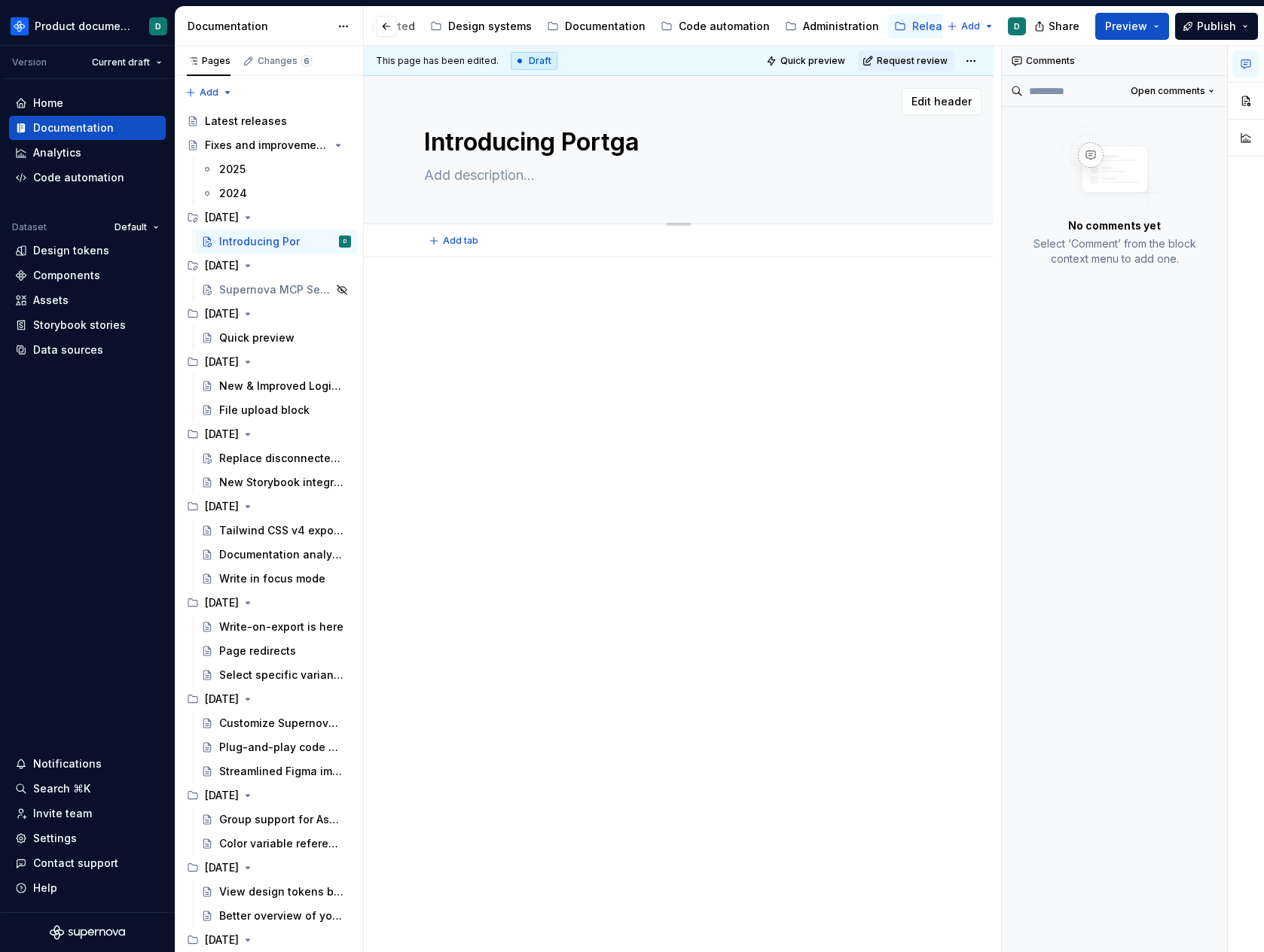
type textarea "*"
type textarea "Introducing Portgal"
type textarea "*"
type textarea "Introducing Portga"
type textarea "*"
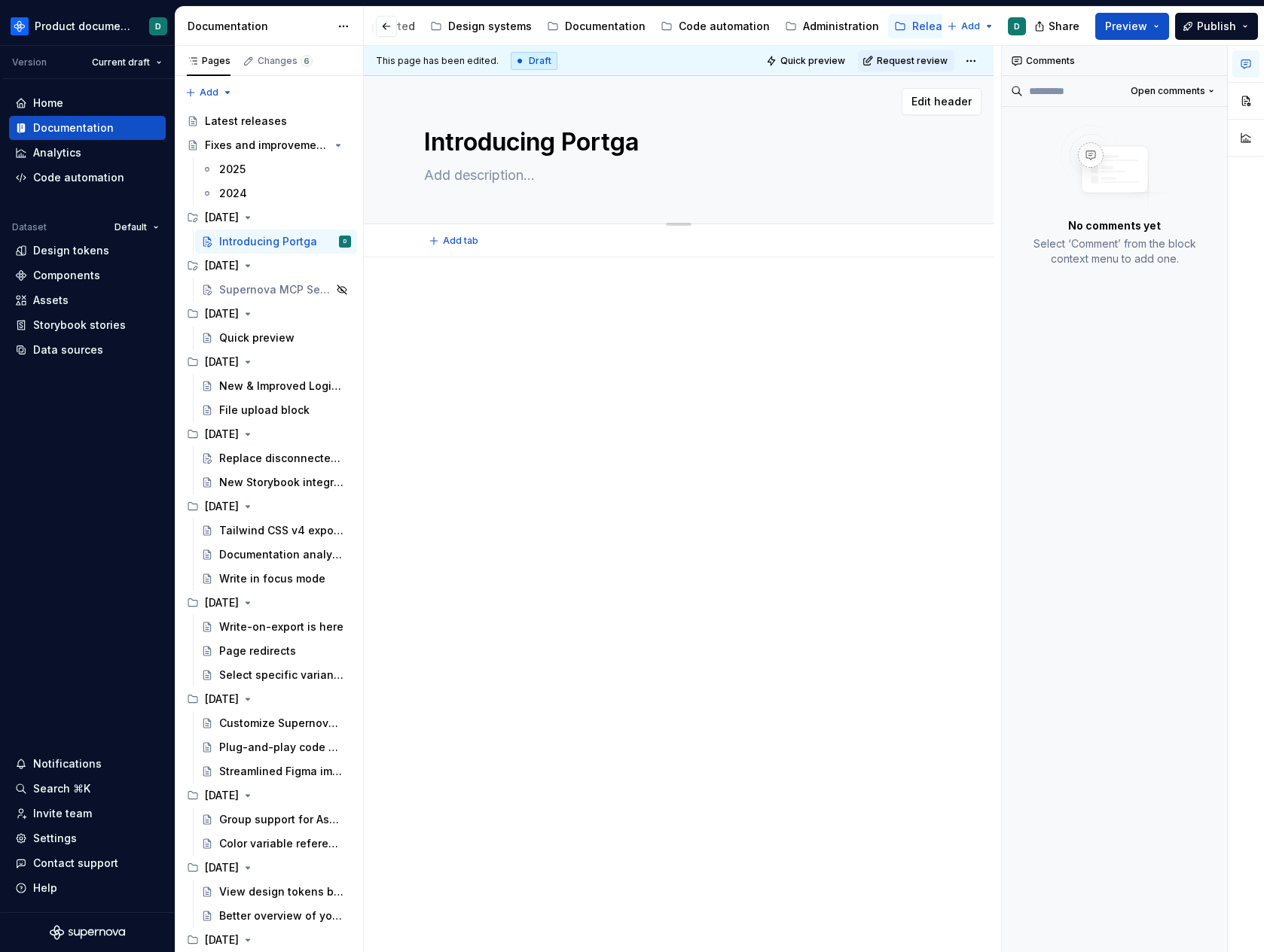
type textarea "Introducing Portg"
type textarea "*"
type textarea "Introducing Port"
type textarea "*"
type textarea "Introducing Porta"
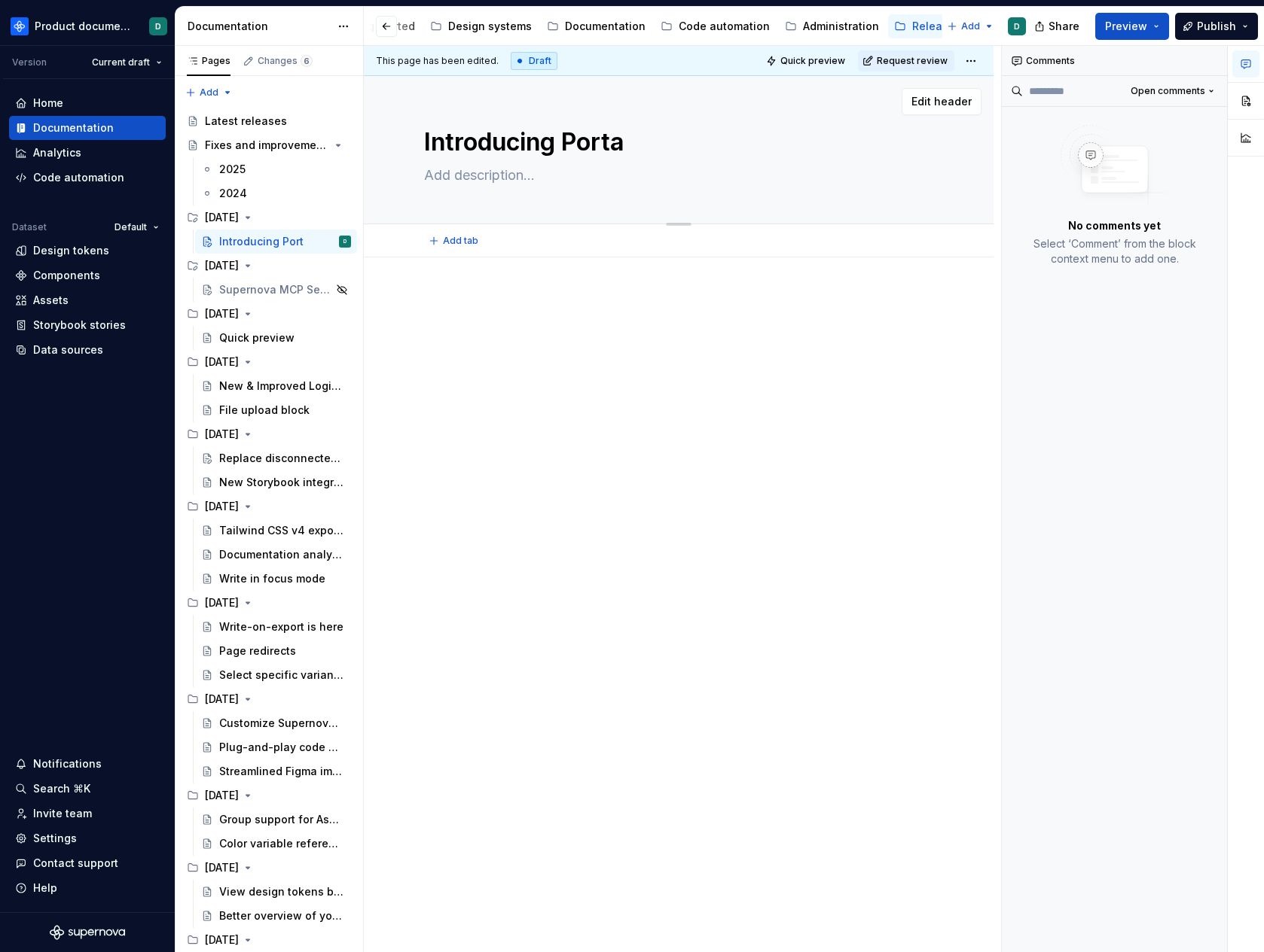
type textarea "*"
type textarea "Introducing Portal"
type textarea "*"
type textarea "Introducing Portalk"
type textarea "*"
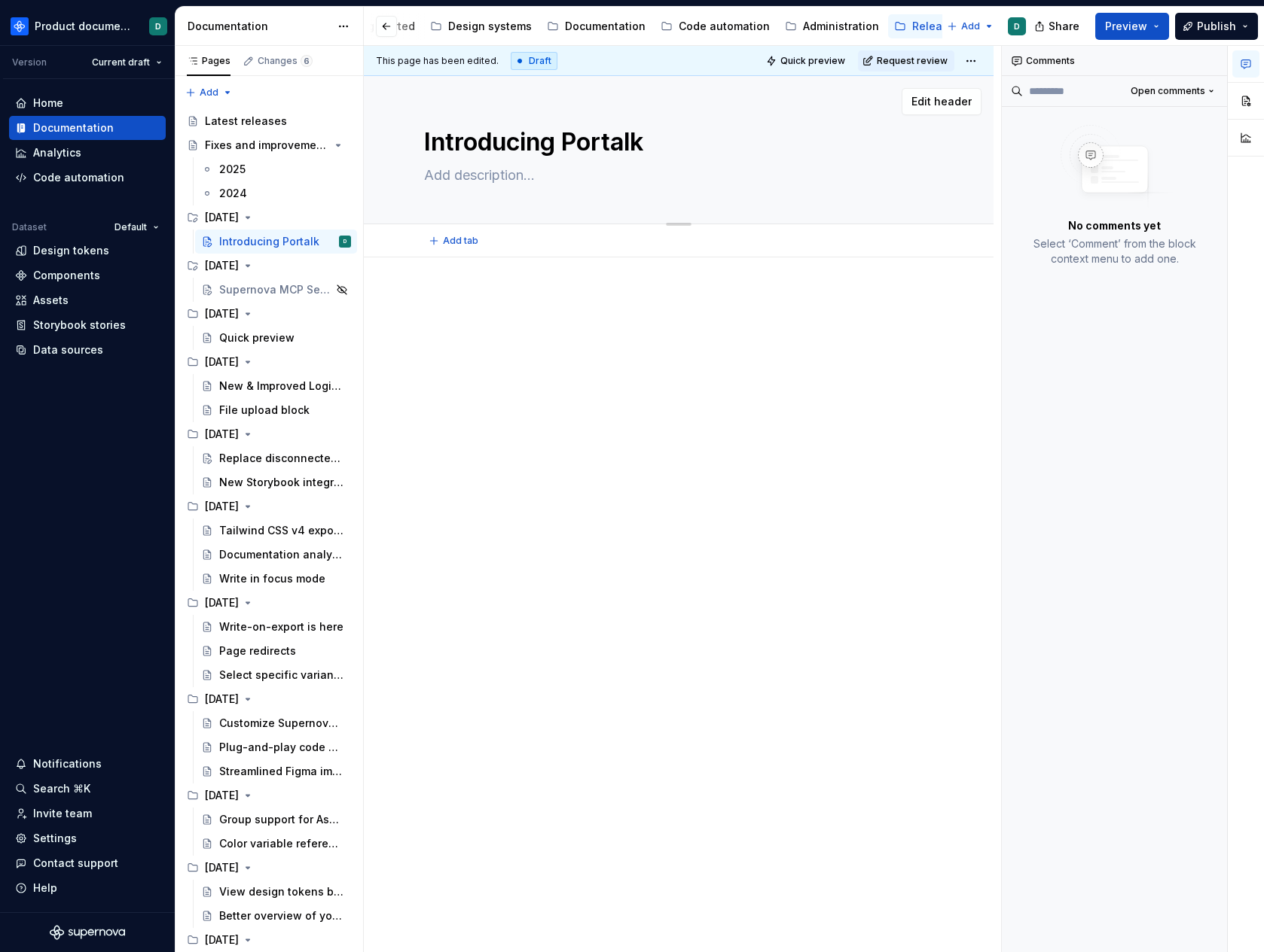
type textarea "Introducing Portal"
type textarea "*"
type textarea "Introducing Portal"
type textarea "*"
type textarea "Introducing Porta"
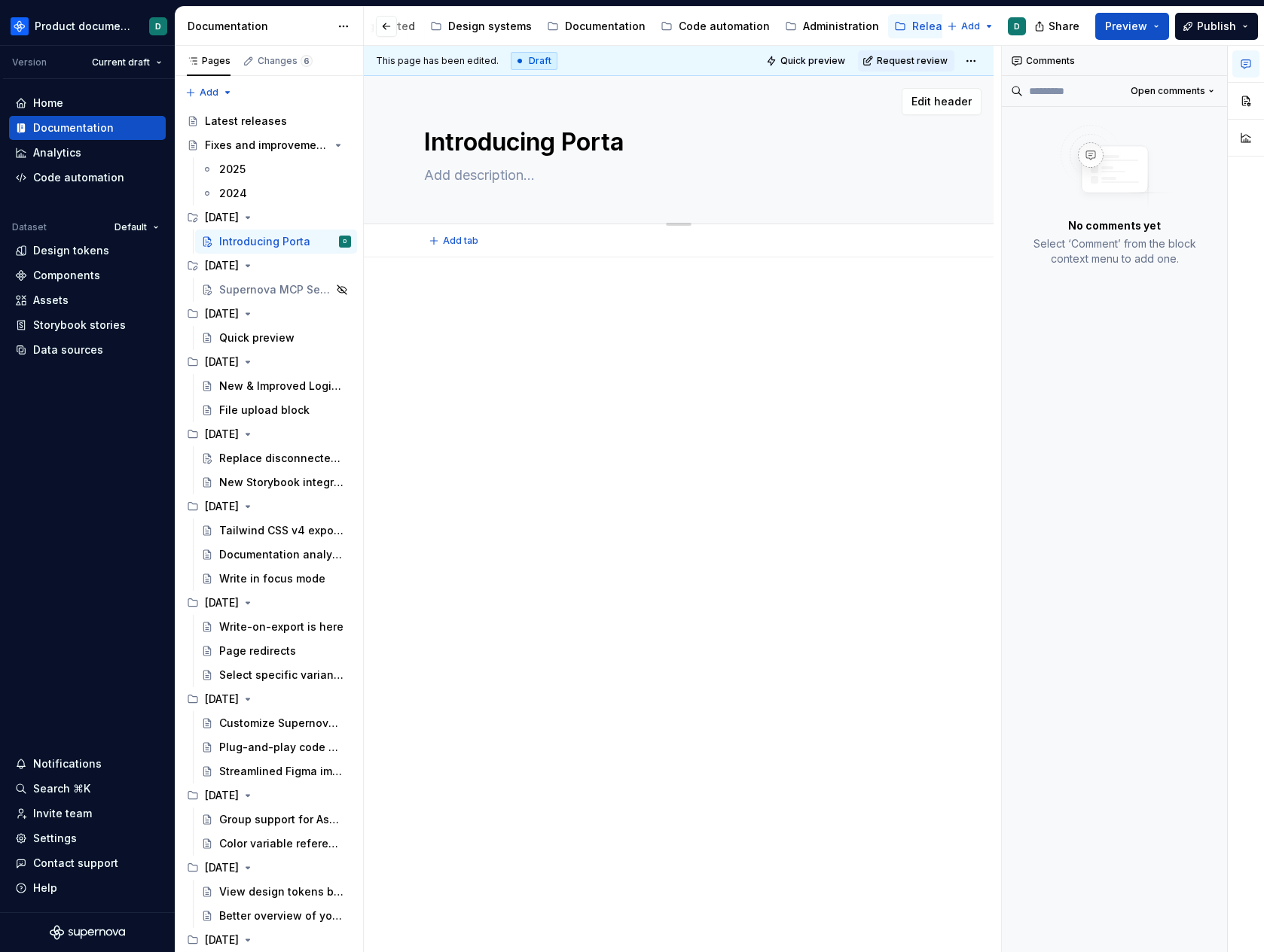
type textarea "*"
type textarea "Introducing Portal"
type textarea "*"
type textarea "Introducing Portal"
type textarea "*"
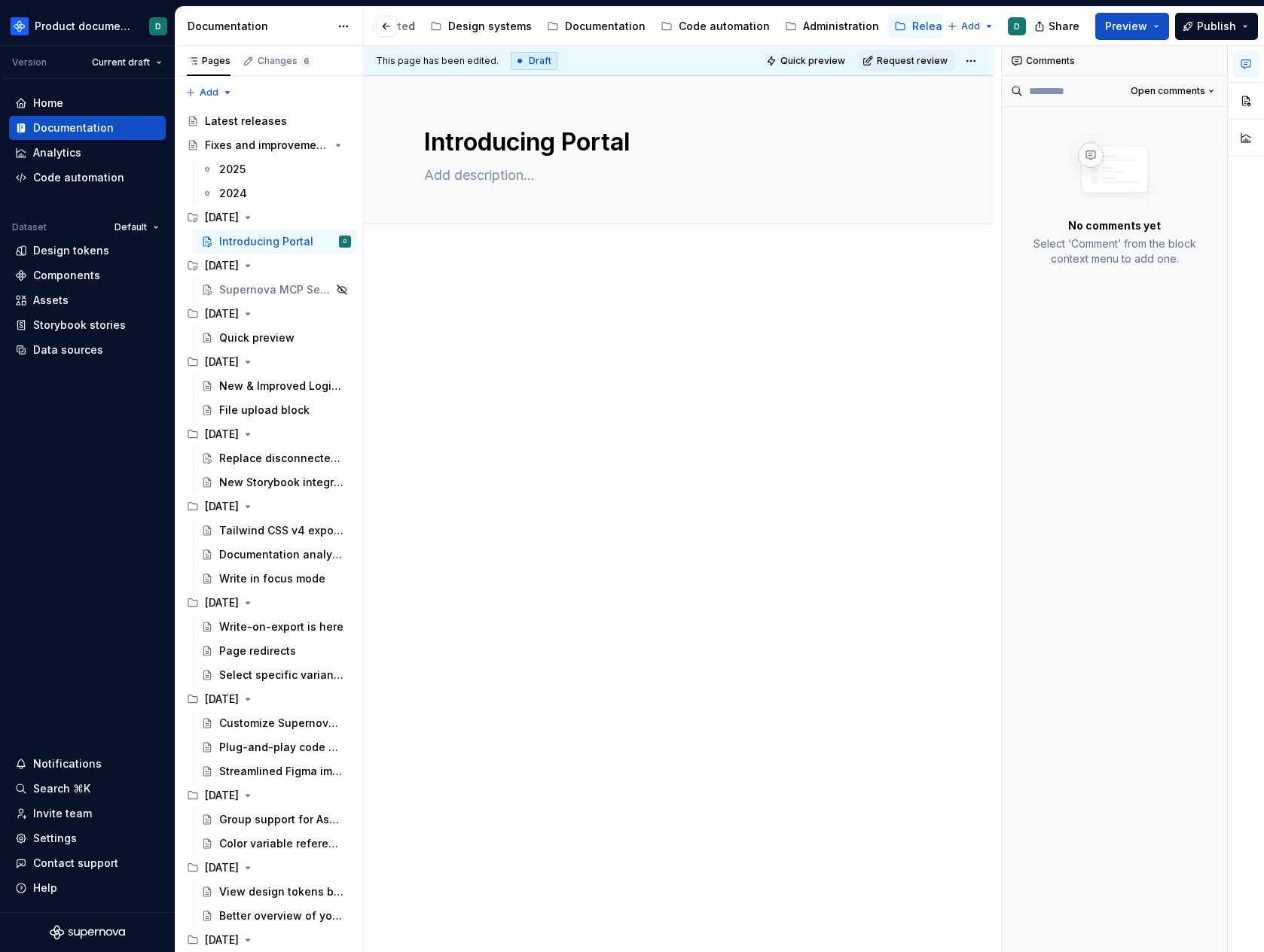
type textarea "Introducing Portal"
click at [489, 339] on div at bounding box center [678, 322] width 509 height 57
click at [266, 341] on div "Quick preview" at bounding box center [257, 338] width 75 height 15
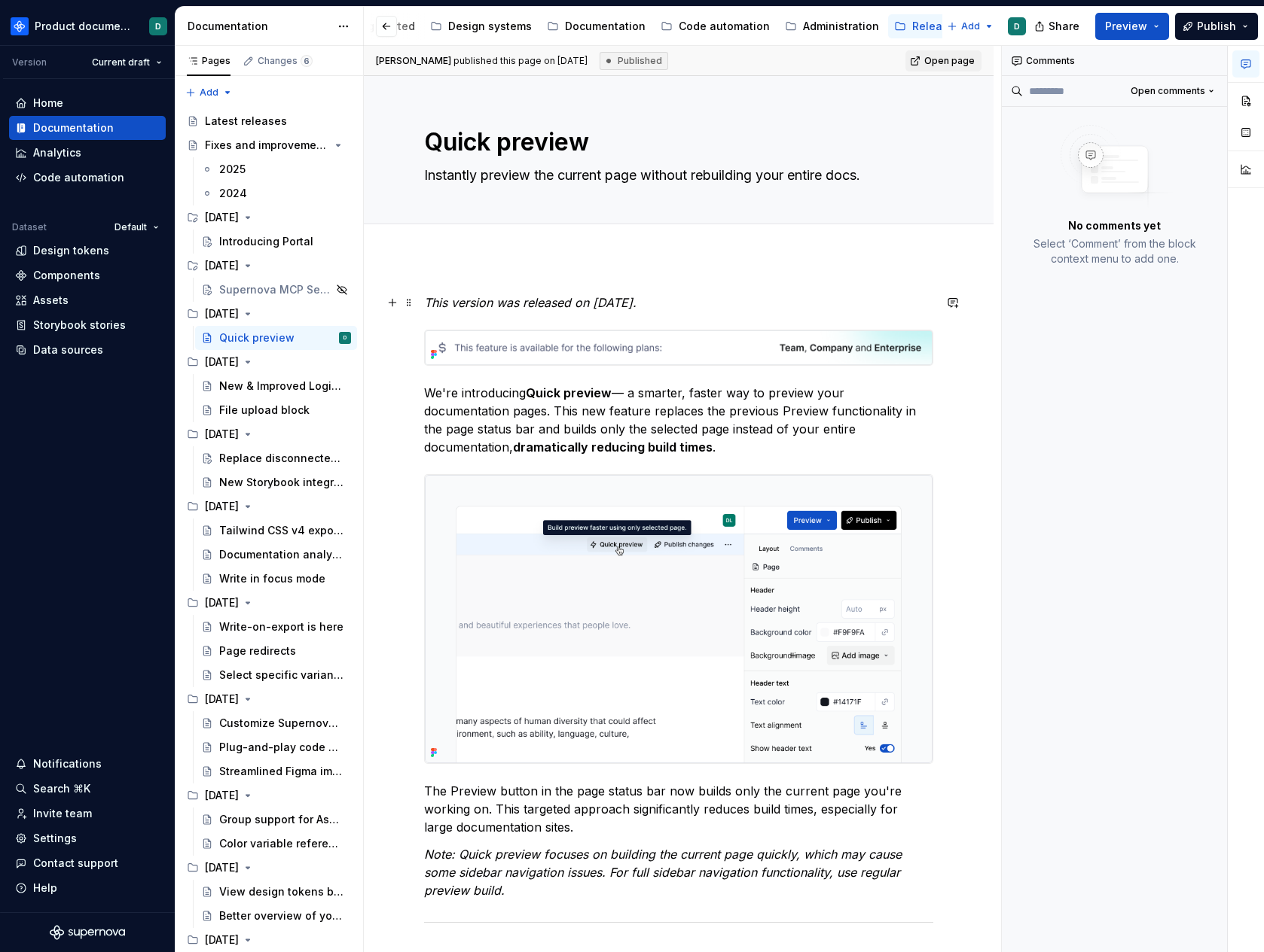
click at [549, 296] on em "This version was released on [DATE]." at bounding box center [530, 302] width 212 height 15
copy em "This version was released on [DATE]."
click at [251, 242] on div "Introducing Portal" at bounding box center [262, 241] width 87 height 15
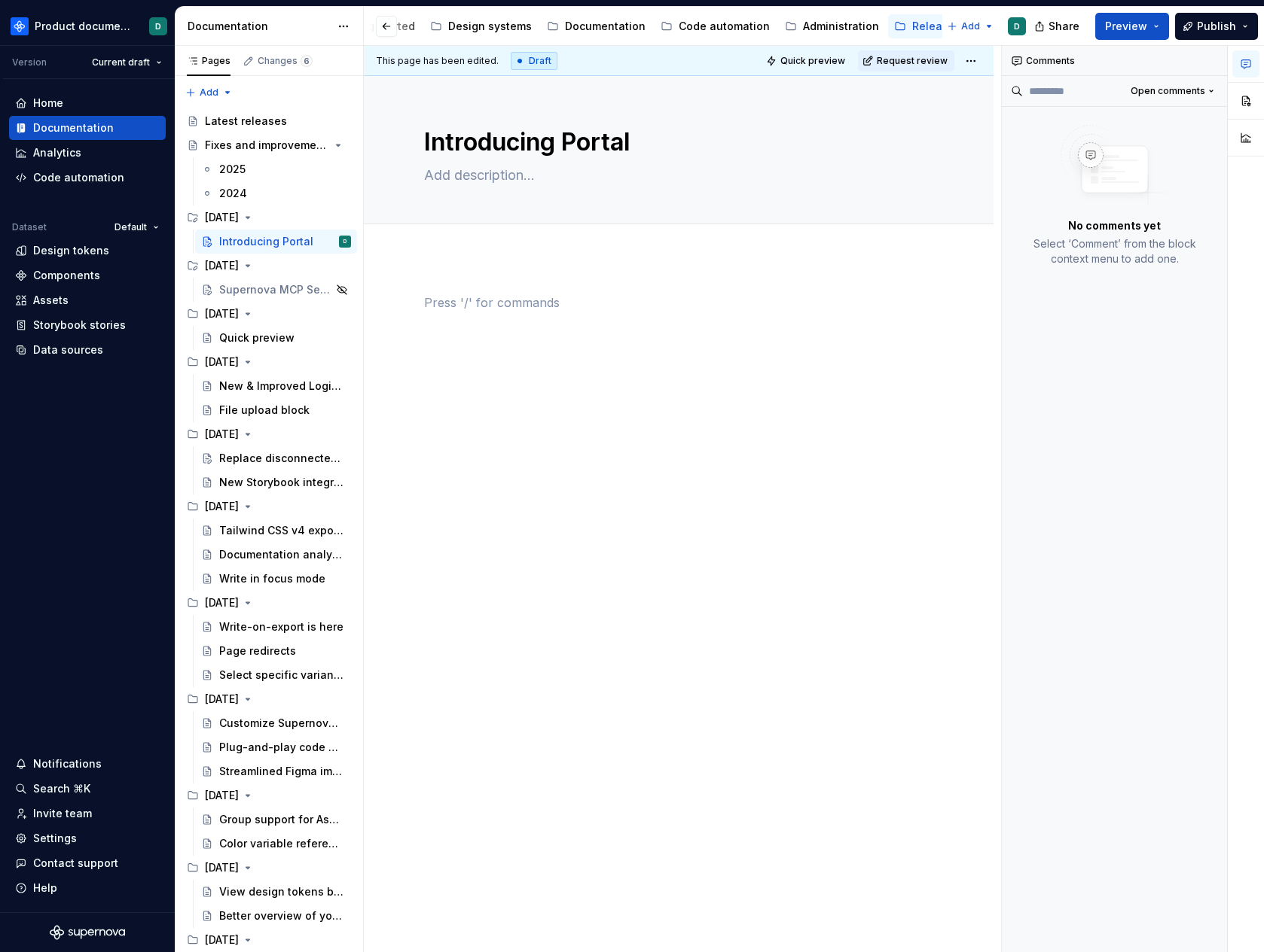
click at [499, 312] on div at bounding box center [678, 322] width 509 height 57
click at [246, 342] on div "Quick preview" at bounding box center [257, 338] width 75 height 15
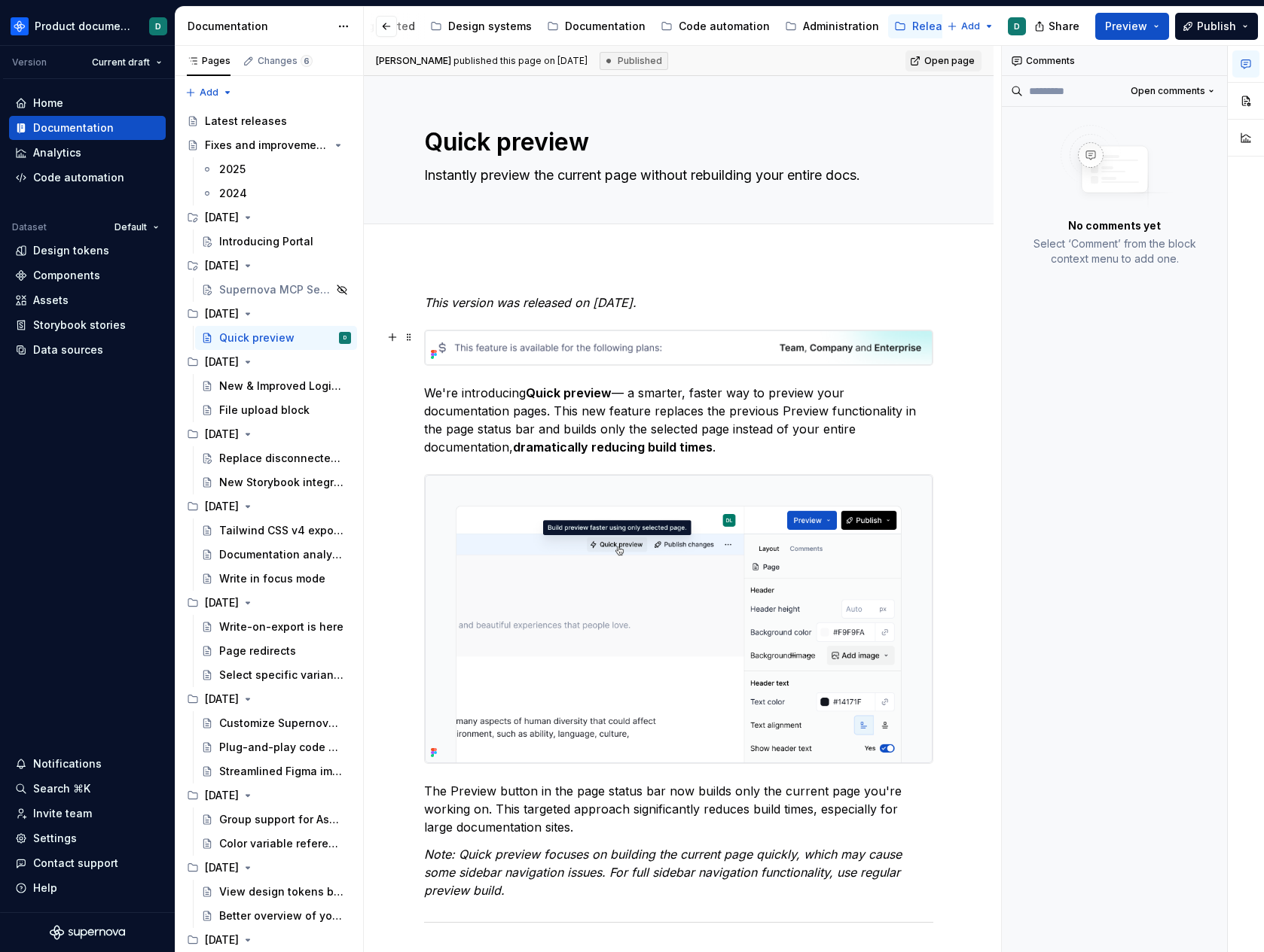
click at [598, 343] on img at bounding box center [678, 348] width 508 height 35
copy em "This version was released on [DATE]."
click at [245, 244] on div "Introducing Portal" at bounding box center [262, 241] width 87 height 15
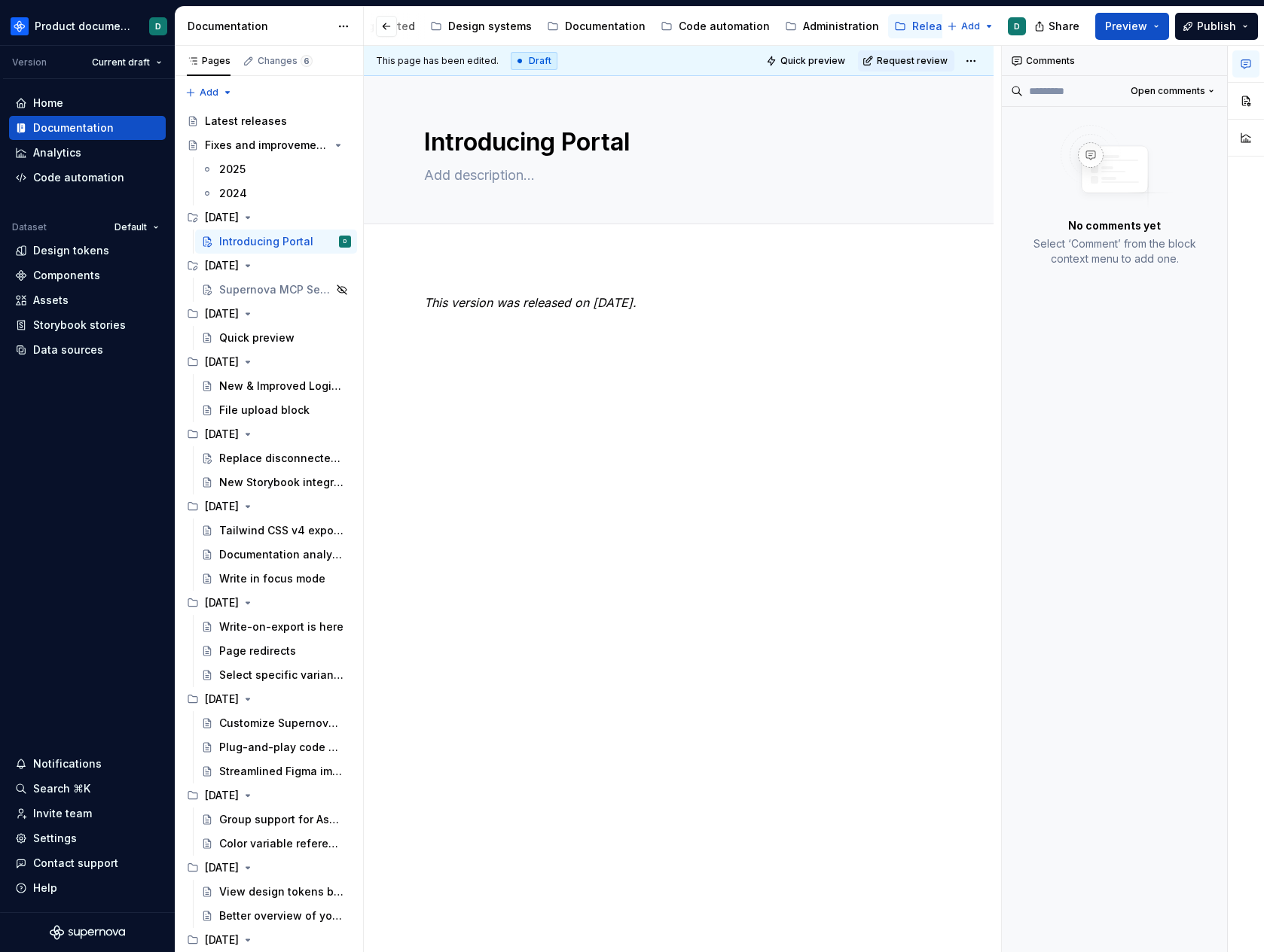
click at [553, 352] on div "This version was released on [DATE]." at bounding box center [678, 331] width 509 height 75
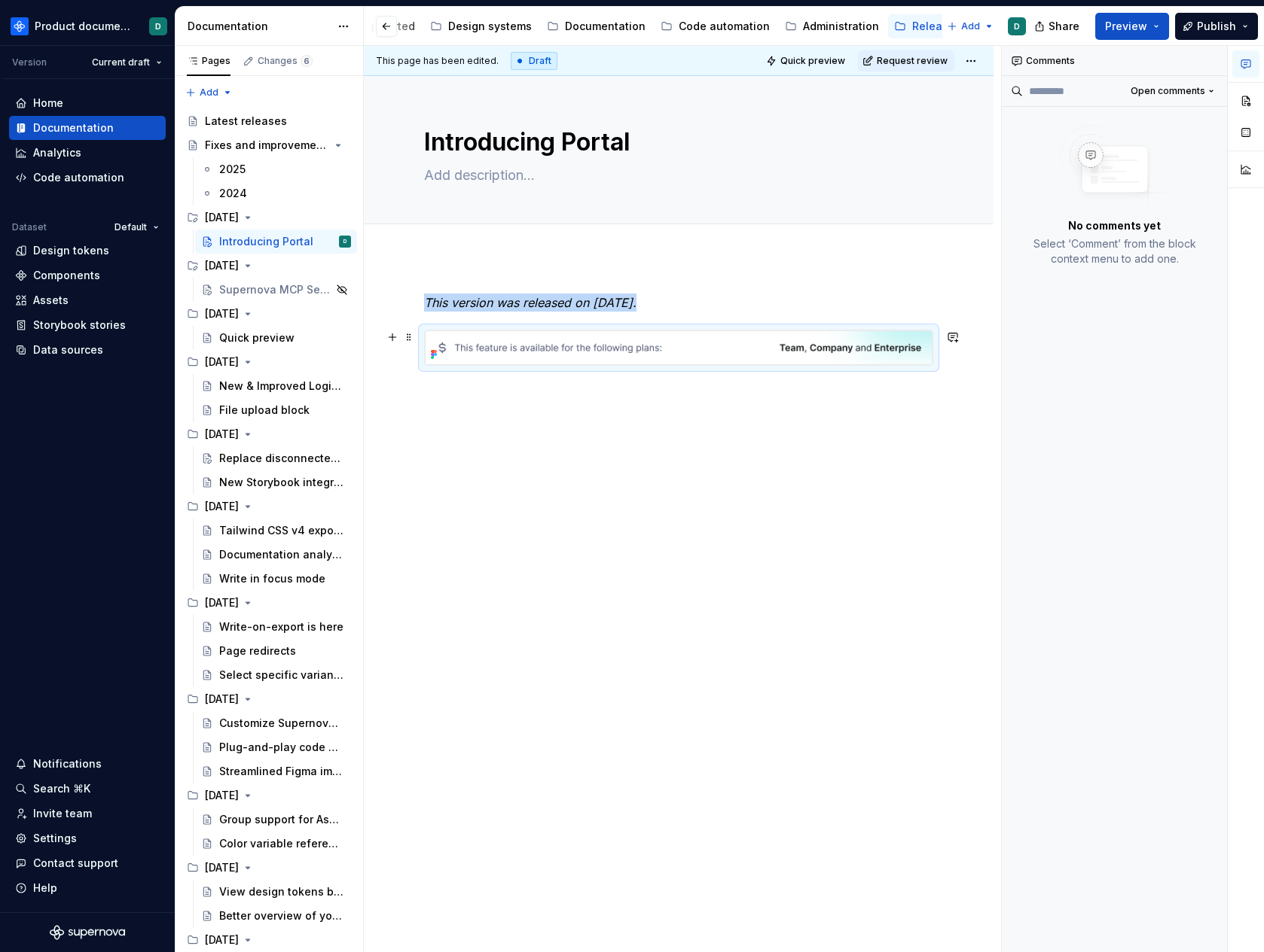
click at [788, 350] on img at bounding box center [678, 348] width 508 height 35
click at [1254, 94] on button "button" at bounding box center [1246, 101] width 27 height 27
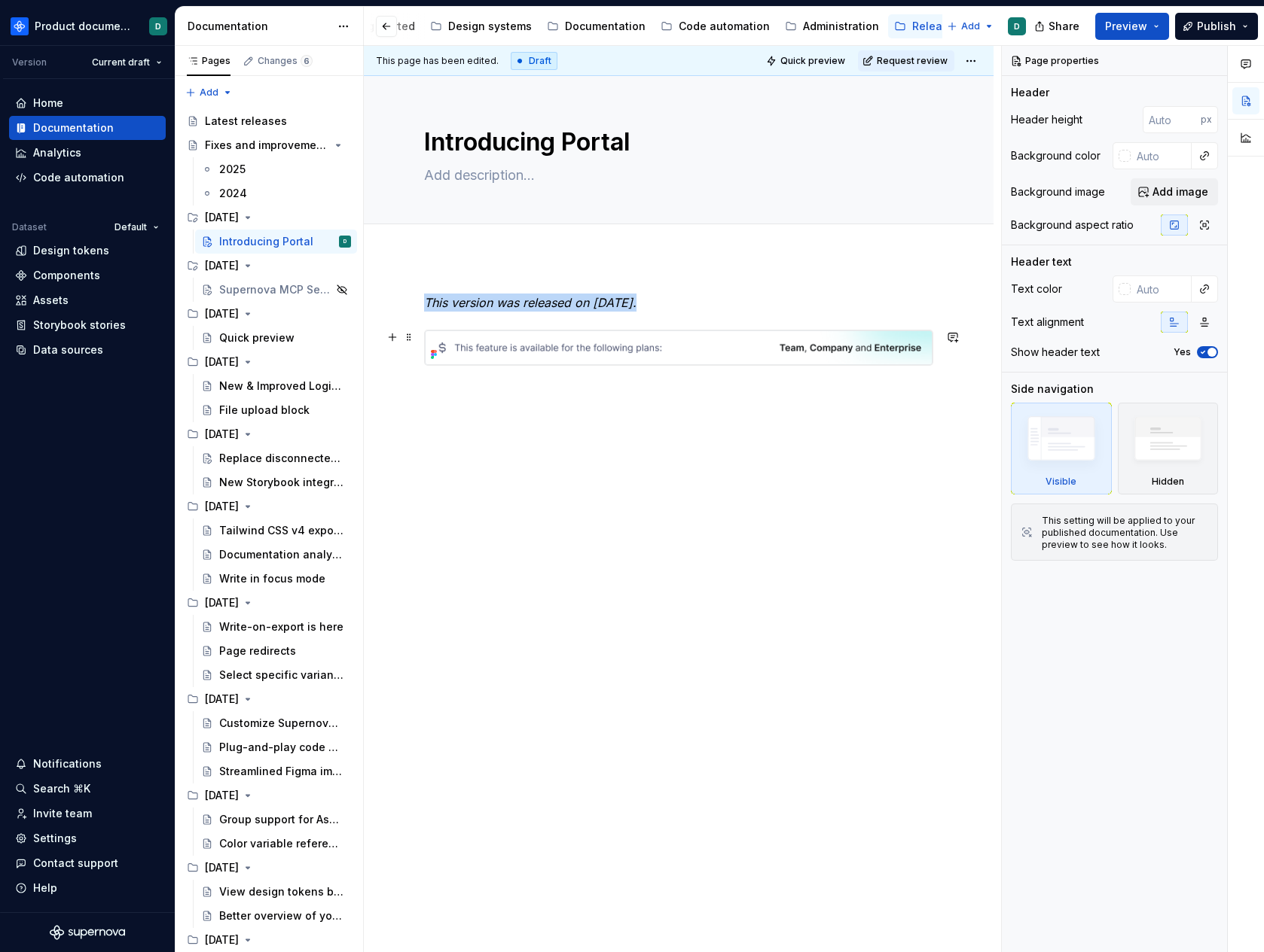
click at [815, 342] on img at bounding box center [678, 348] width 508 height 35
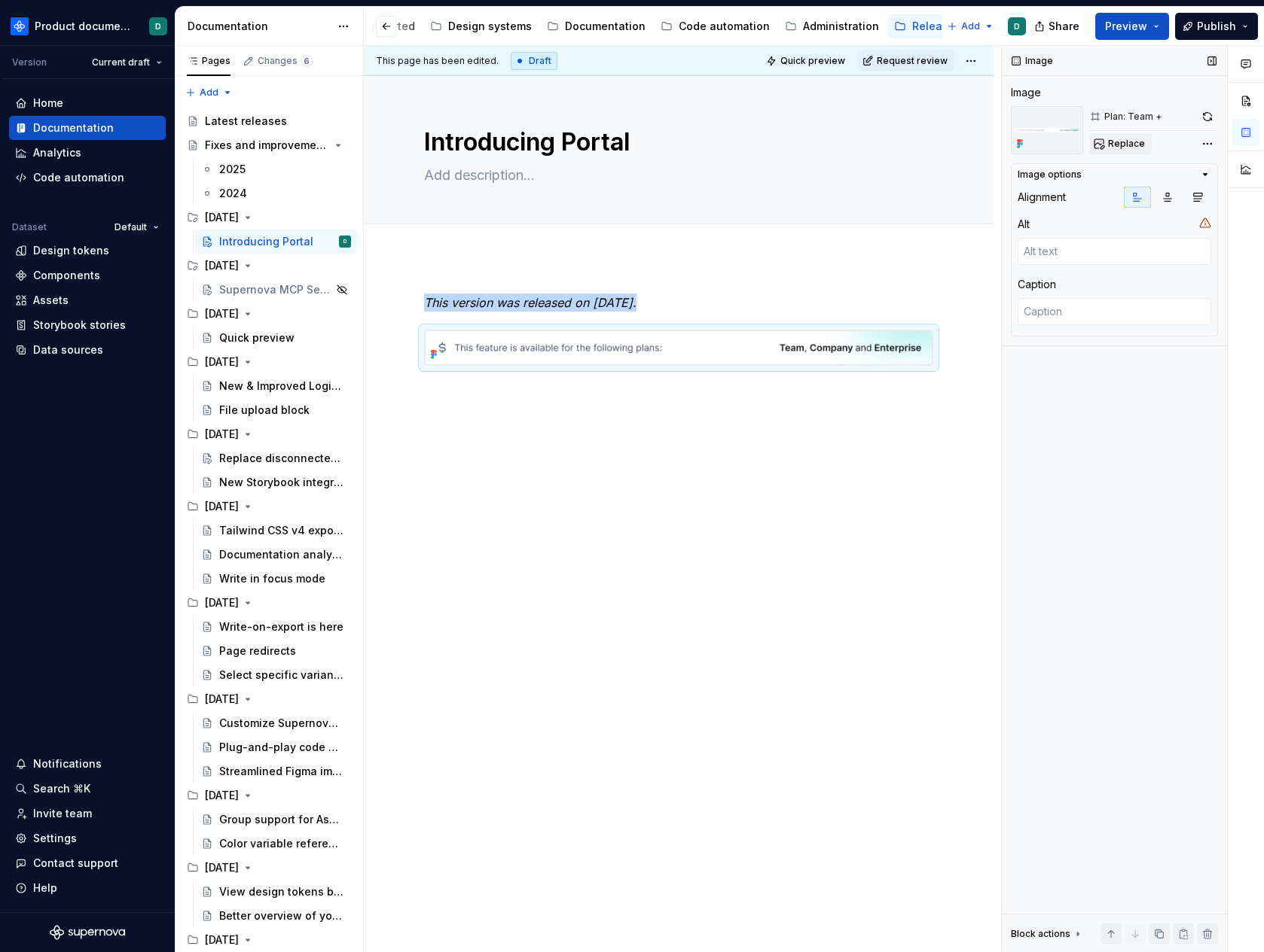
click at [1123, 141] on span "Replace" at bounding box center [1126, 144] width 37 height 12
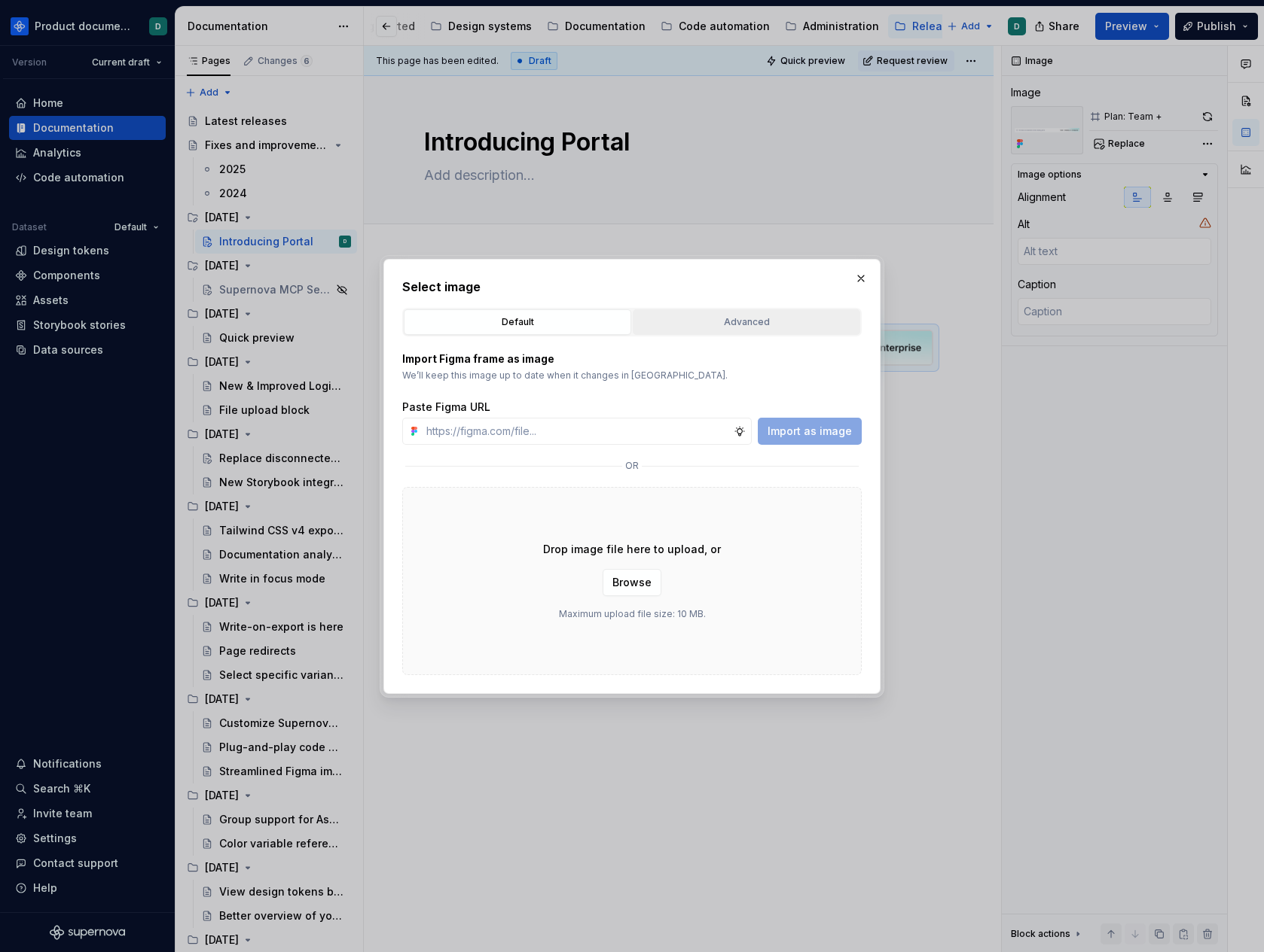
type textarea "*"
click at [731, 328] on div "Advanced" at bounding box center [746, 322] width 217 height 15
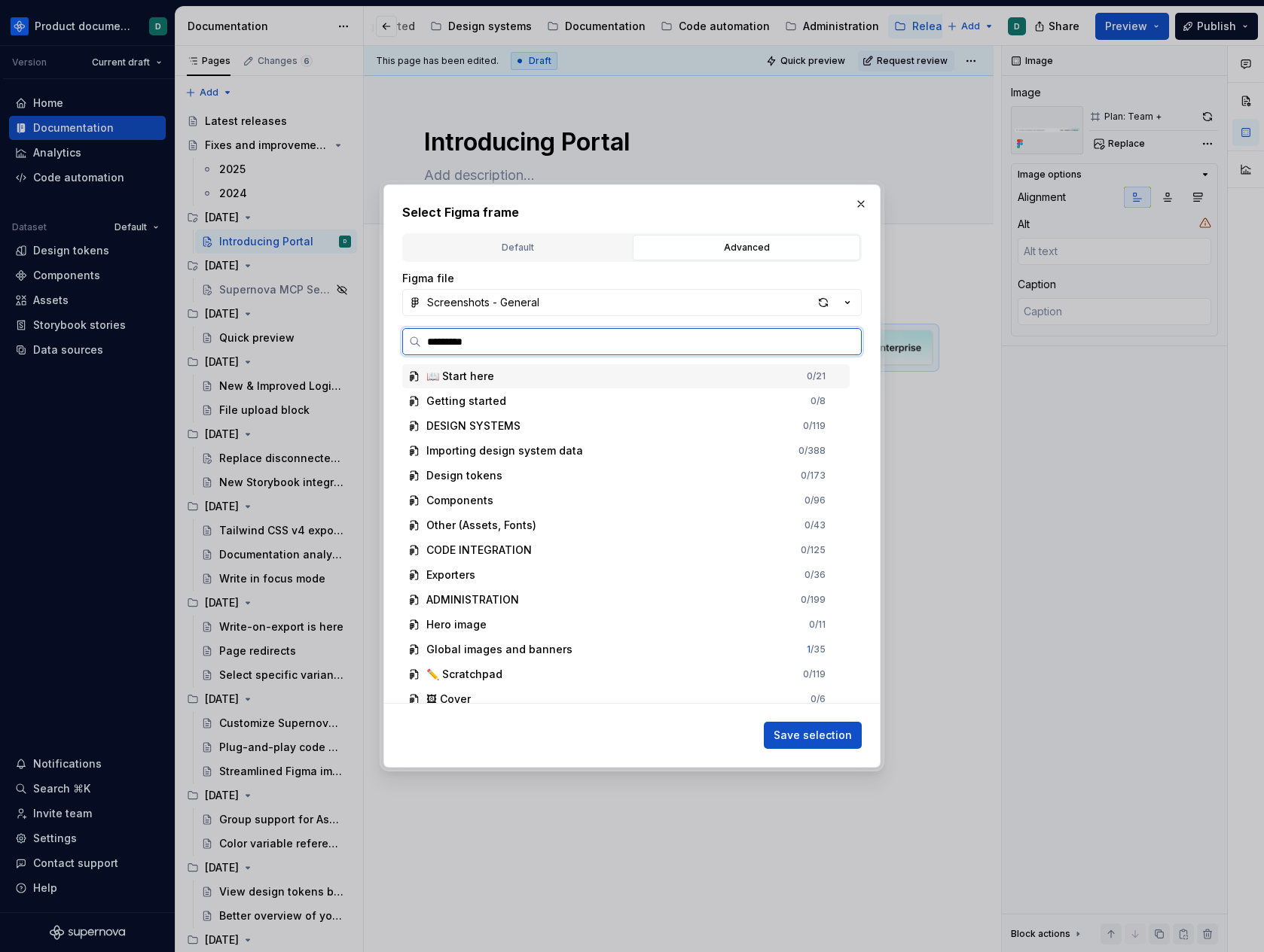
type input "**********"
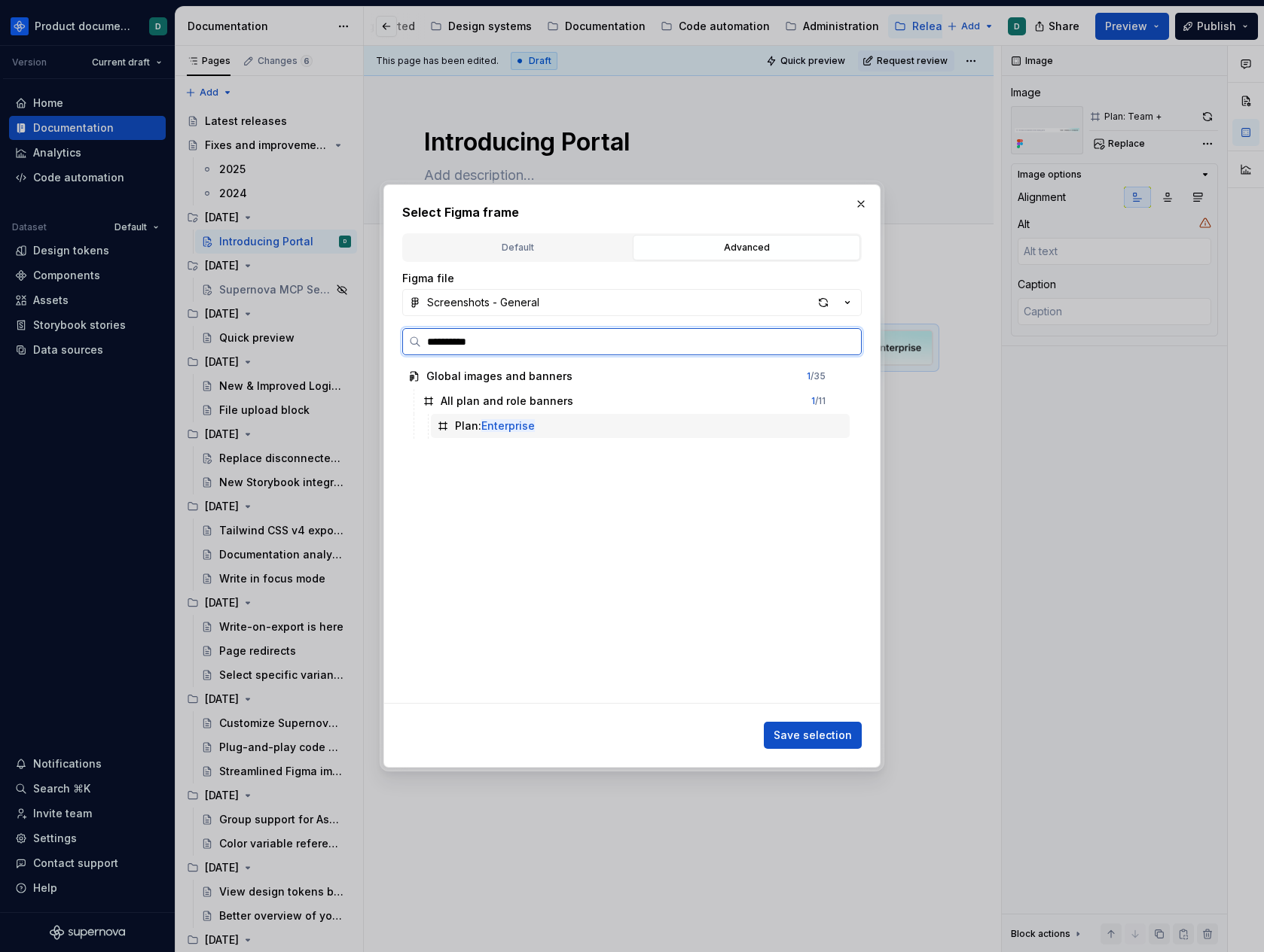
click at [518, 423] on mark "Enterprise" at bounding box center [508, 425] width 54 height 13
click at [786, 733] on span "Save selection" at bounding box center [813, 735] width 78 height 15
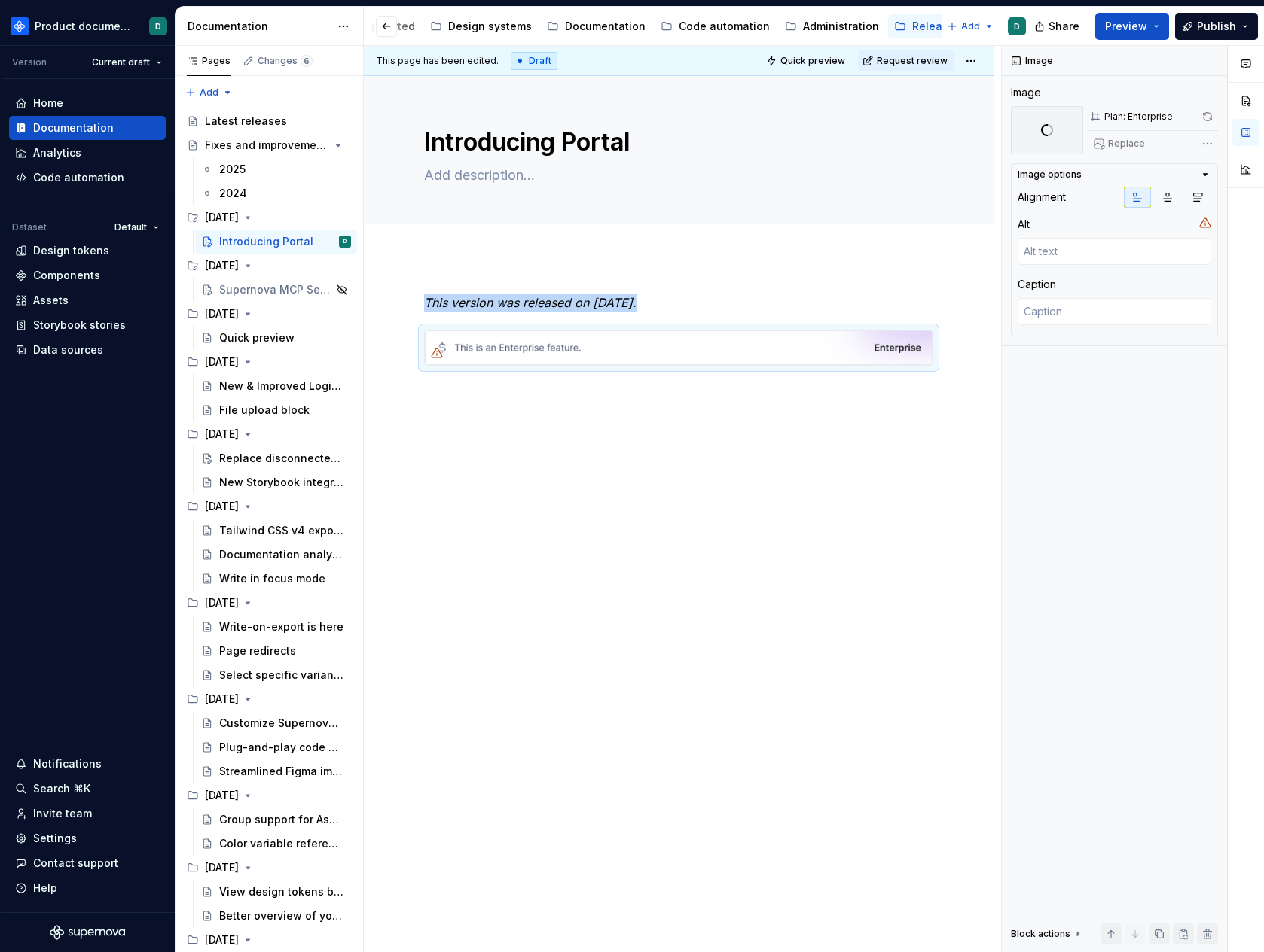
type textarea "*"
click at [586, 399] on div "This version was released on [DATE]." at bounding box center [678, 463] width 629 height 413
click at [586, 387] on div "This version was released on [DATE]." at bounding box center [678, 463] width 629 height 413
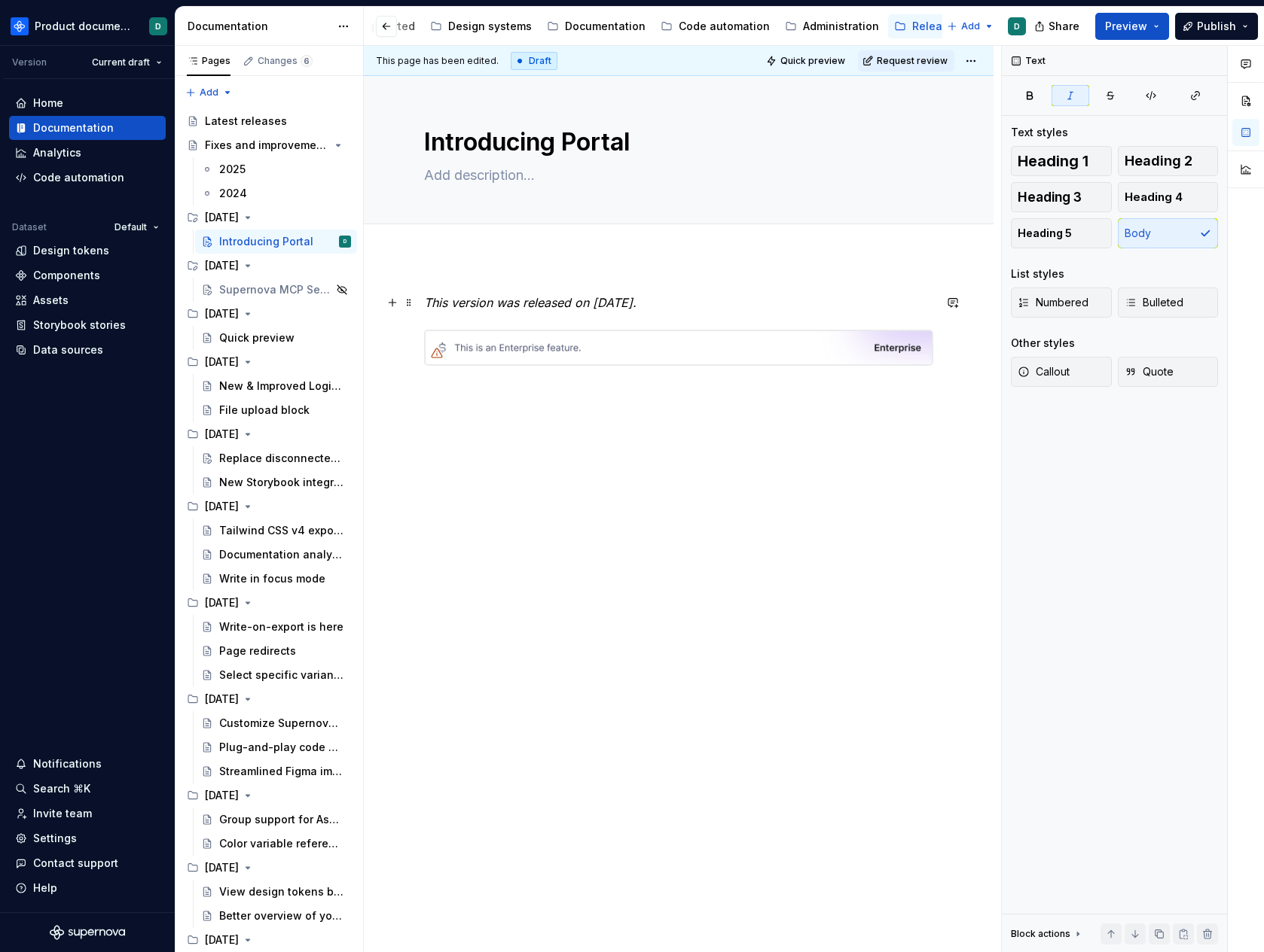
click at [623, 305] on em "This version was released on [DATE]." at bounding box center [530, 302] width 212 height 15
click at [719, 306] on p "This version was released on [DATE]." at bounding box center [678, 302] width 509 height 18
click at [680, 398] on p at bounding box center [678, 393] width 509 height 18
click at [654, 345] on img at bounding box center [678, 348] width 508 height 35
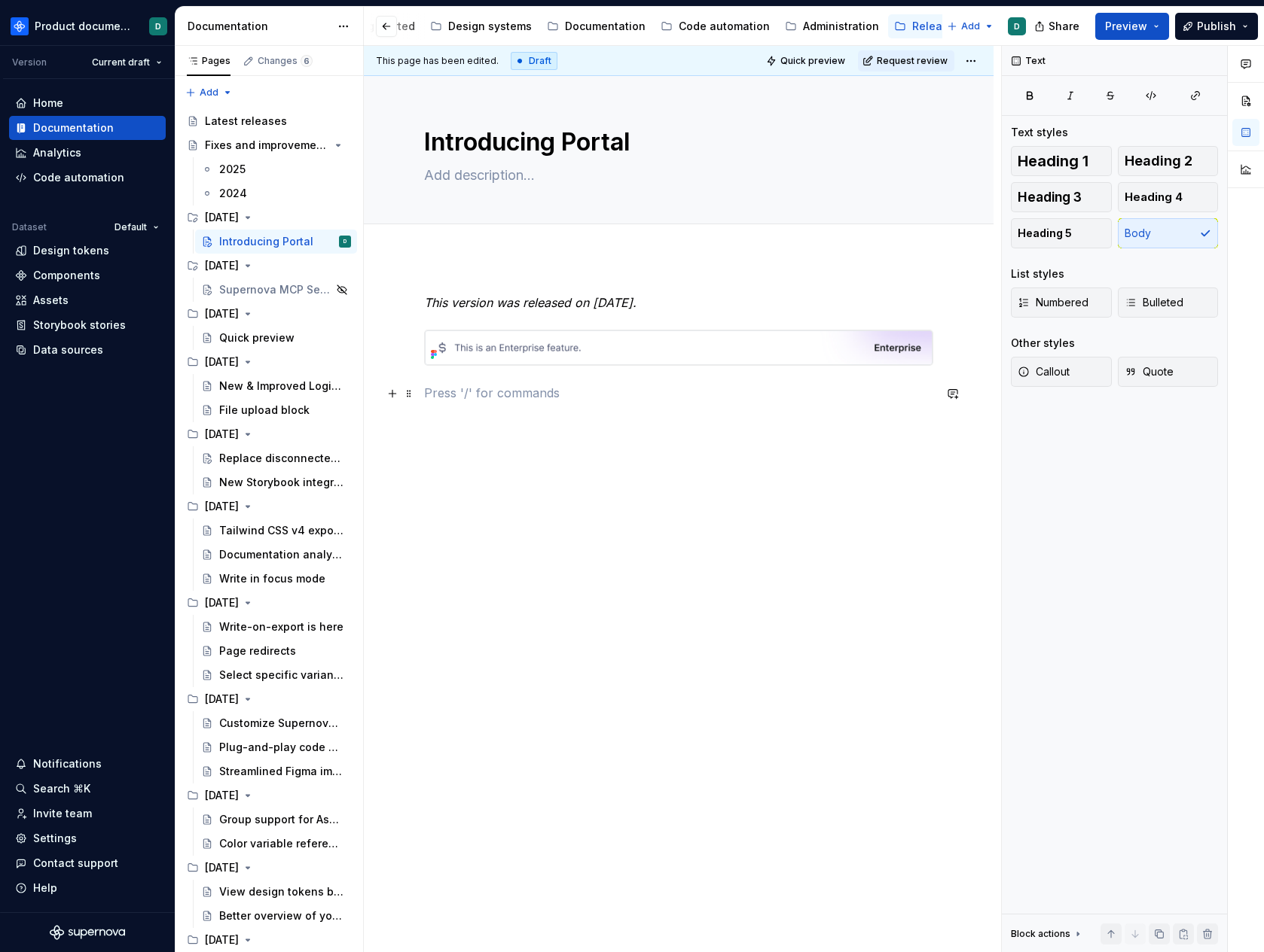
click at [514, 398] on p at bounding box center [678, 393] width 509 height 18
click at [537, 349] on img at bounding box center [678, 348] width 508 height 35
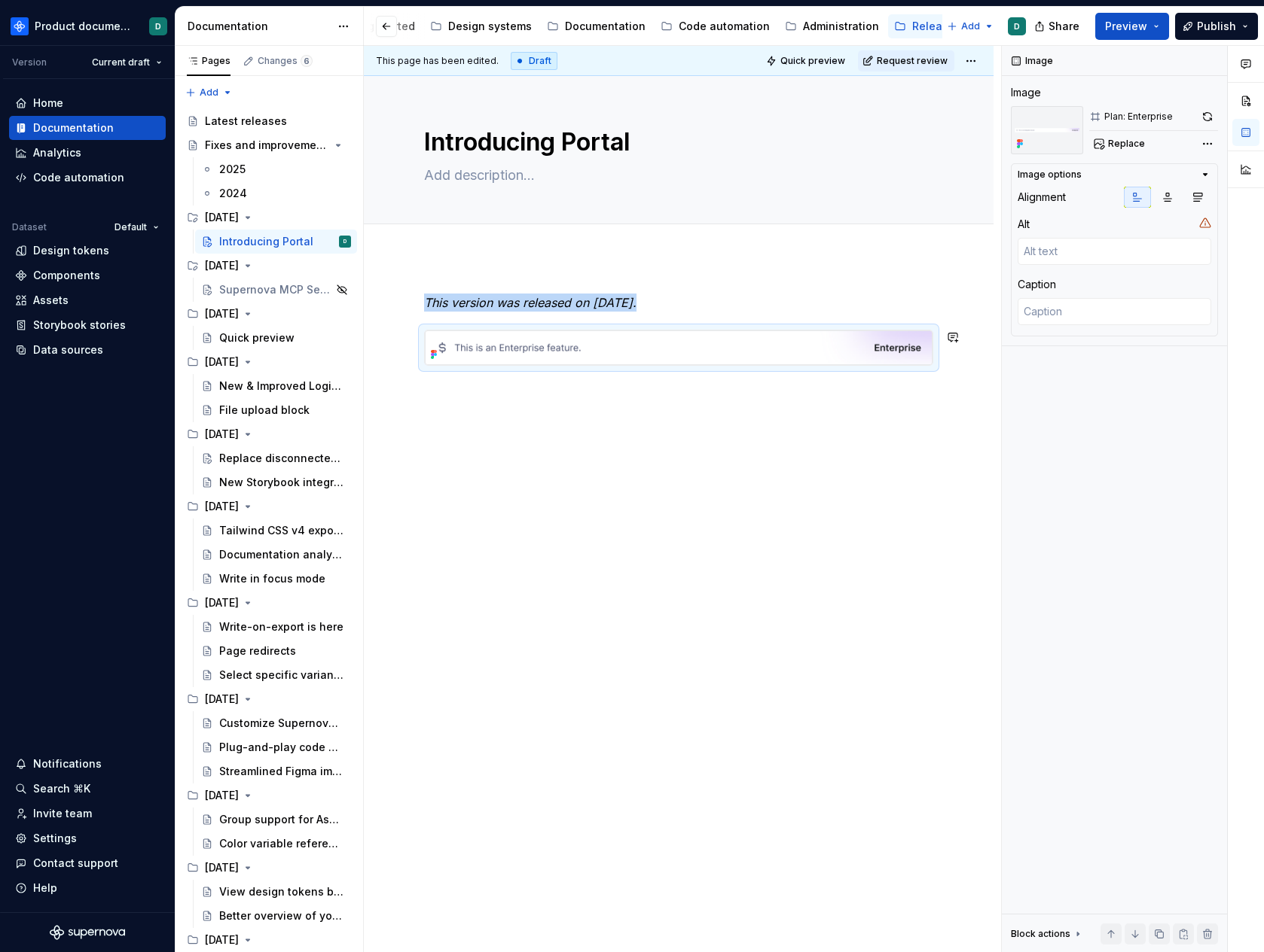
click at [544, 382] on div "This version was released on [DATE]." at bounding box center [678, 348] width 509 height 109
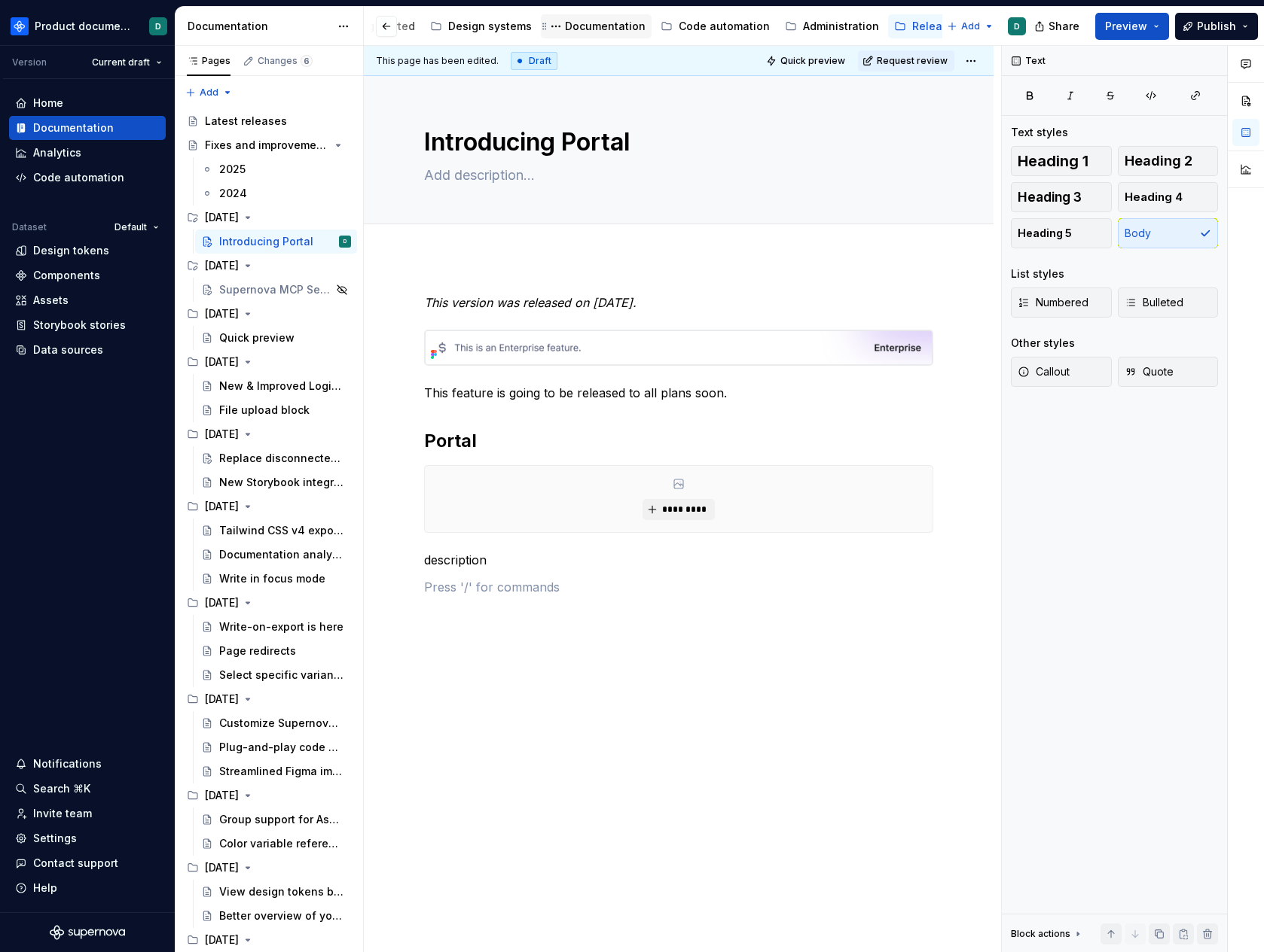
click at [606, 17] on div "Documentation" at bounding box center [596, 26] width 111 height 24
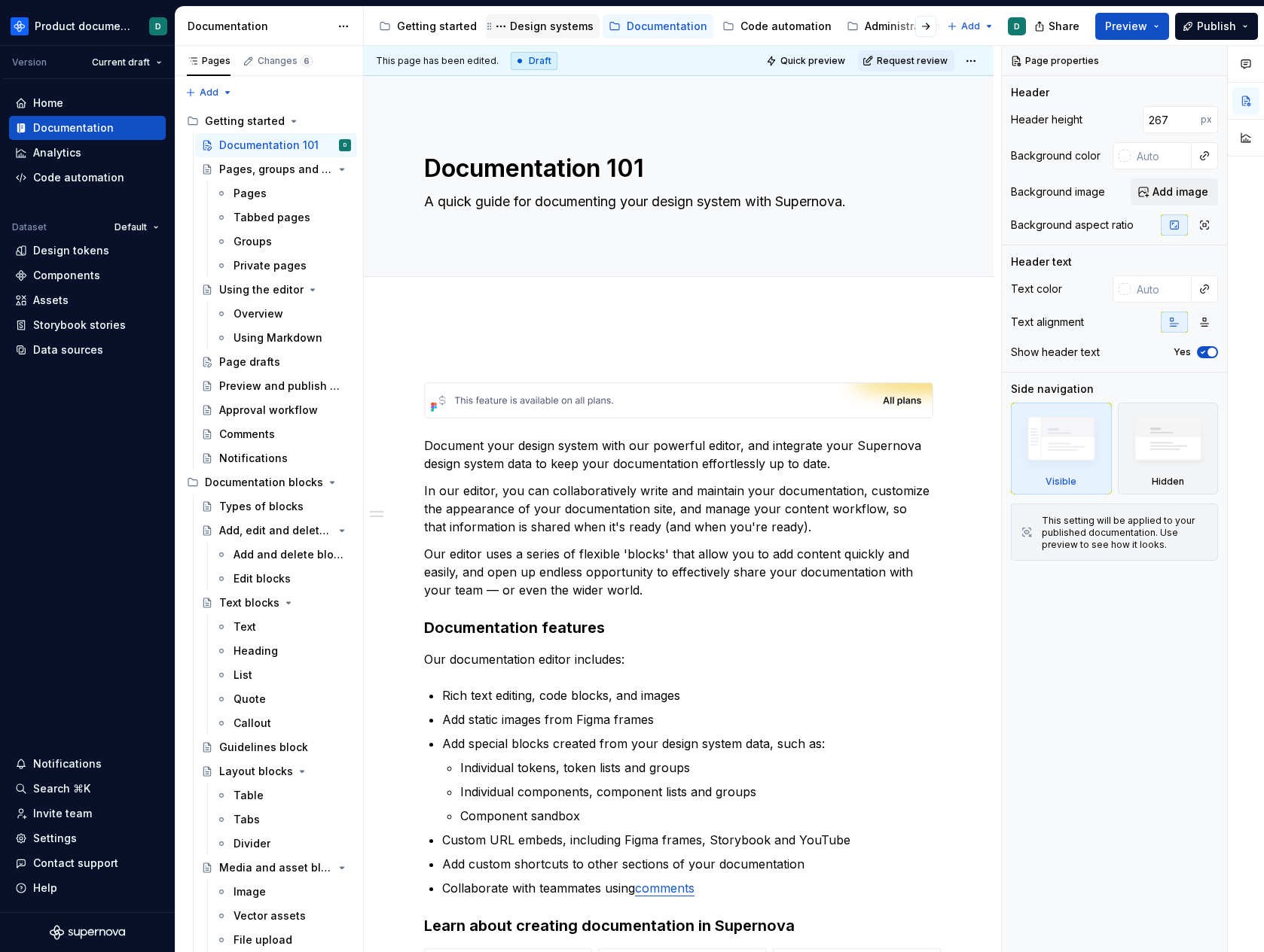
click at [512, 20] on div "Design systems" at bounding box center [552, 26] width 84 height 15
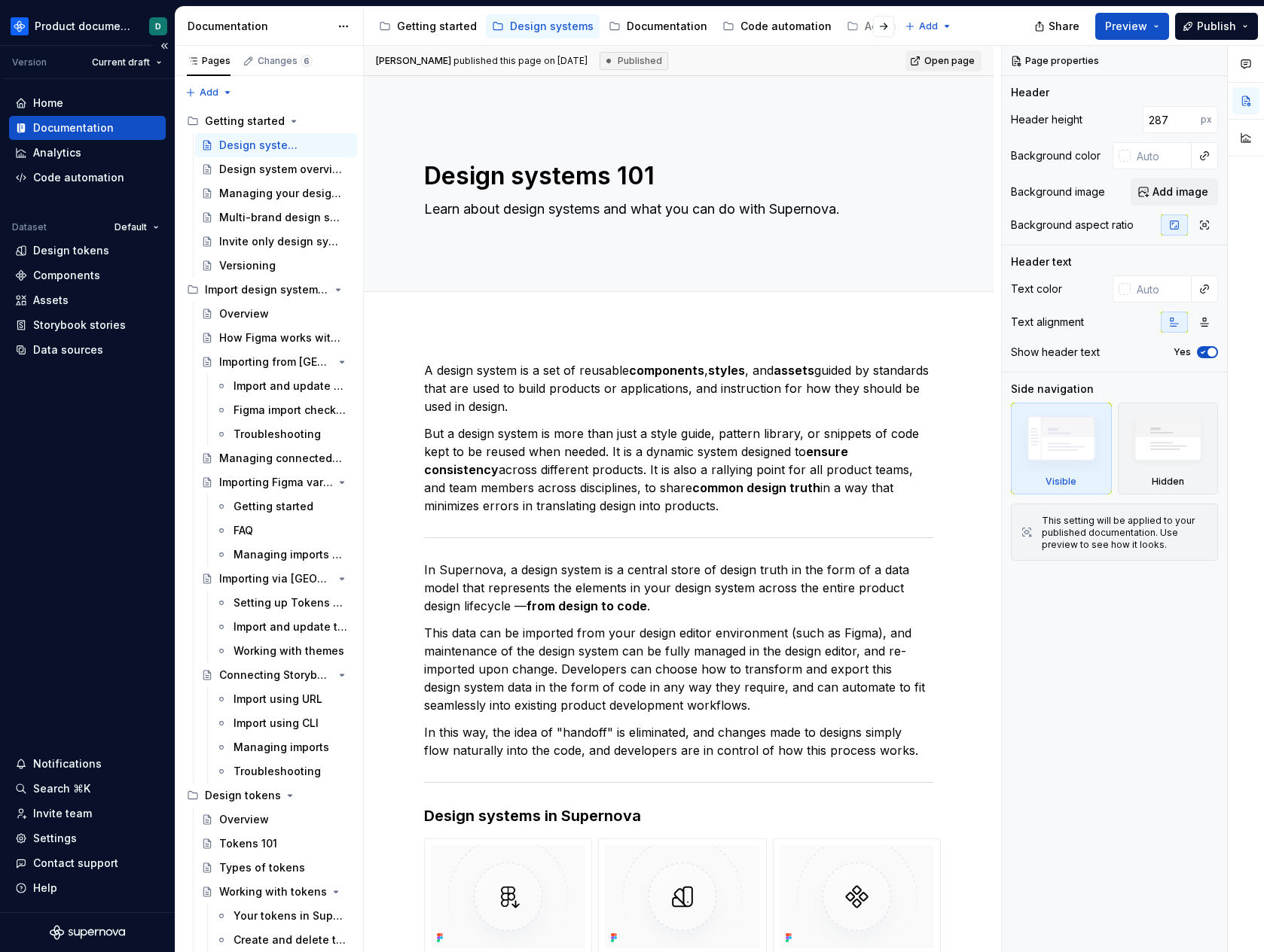
type textarea "*"
